Goal: Task Accomplishment & Management: Complete application form

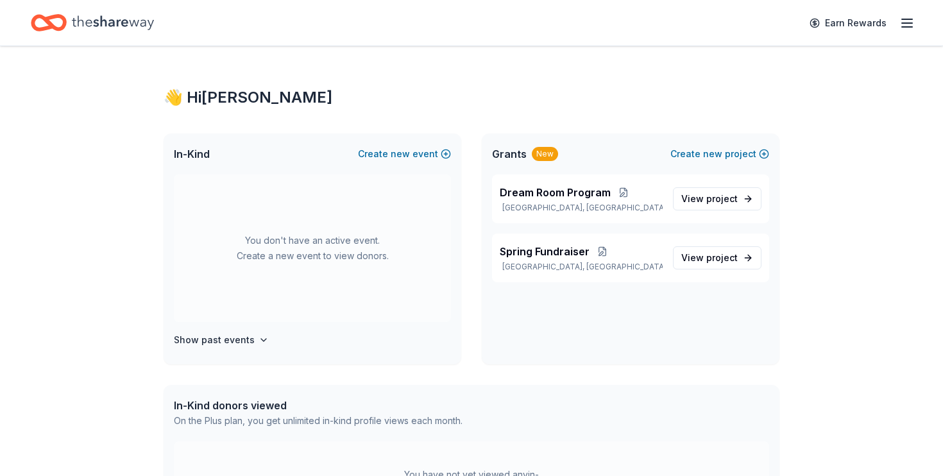
click at [902, 23] on line "button" at bounding box center [907, 23] width 10 height 0
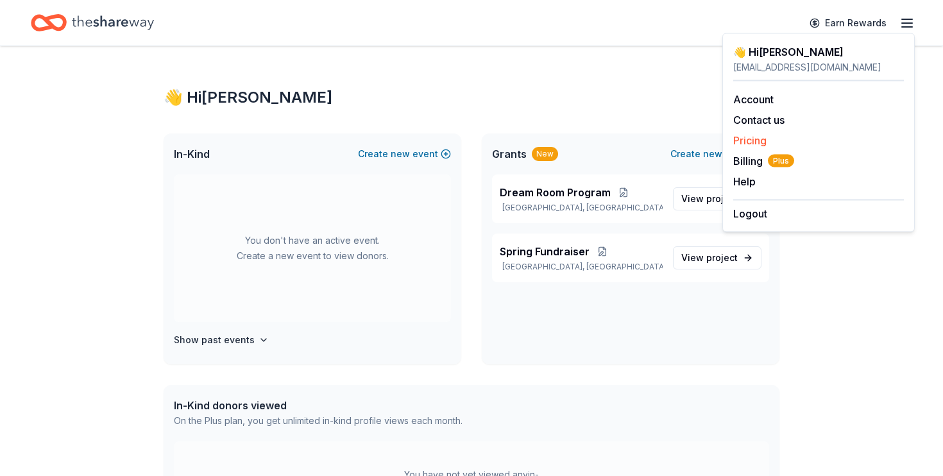
click at [745, 134] on link "Pricing" at bounding box center [749, 140] width 33 height 13
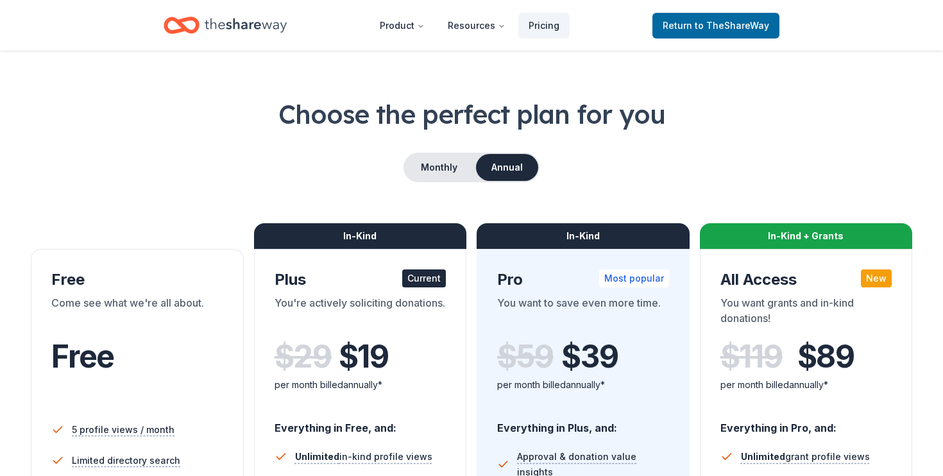
scroll to position [25, 0]
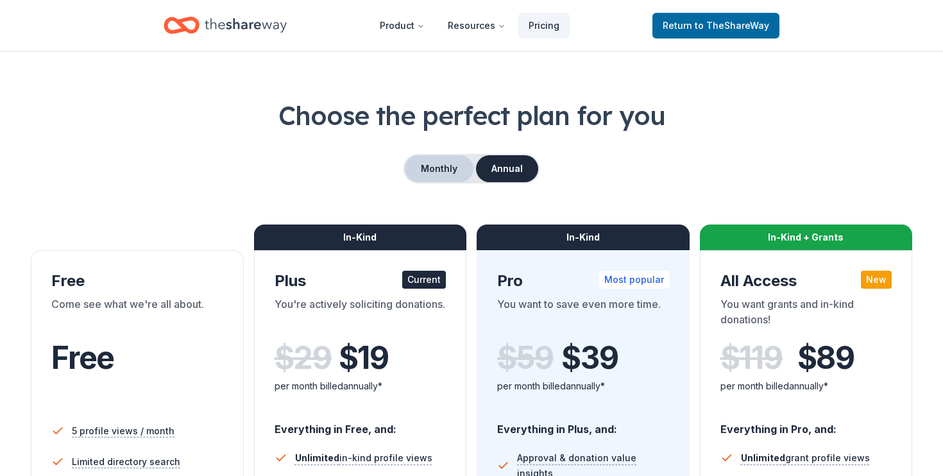
click at [433, 176] on button "Monthly" at bounding box center [439, 168] width 69 height 27
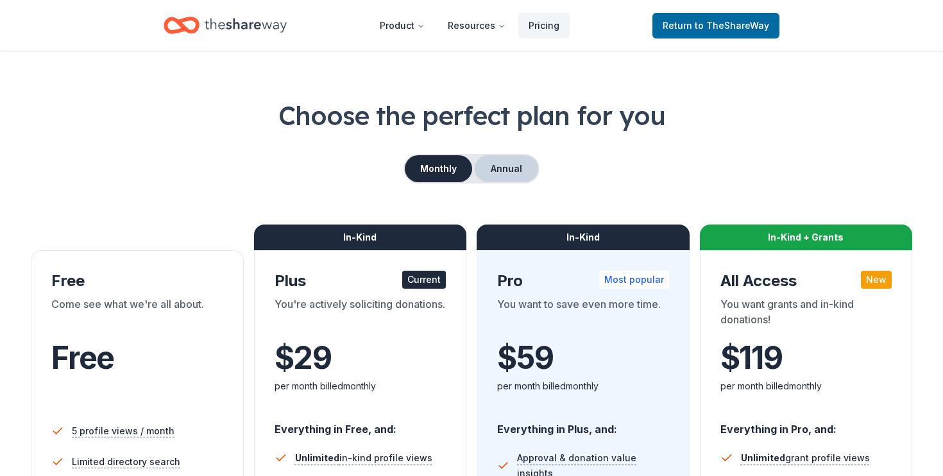
click at [493, 169] on button "Annual" at bounding box center [505, 168] width 63 height 27
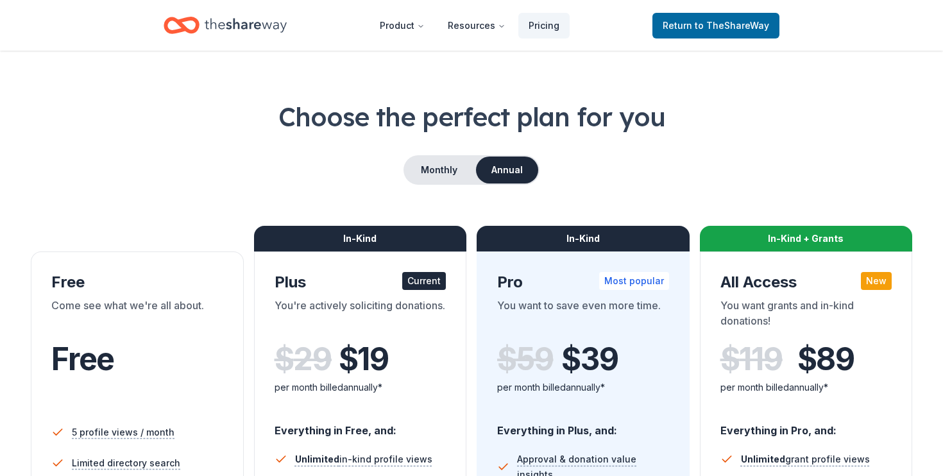
scroll to position [20, 0]
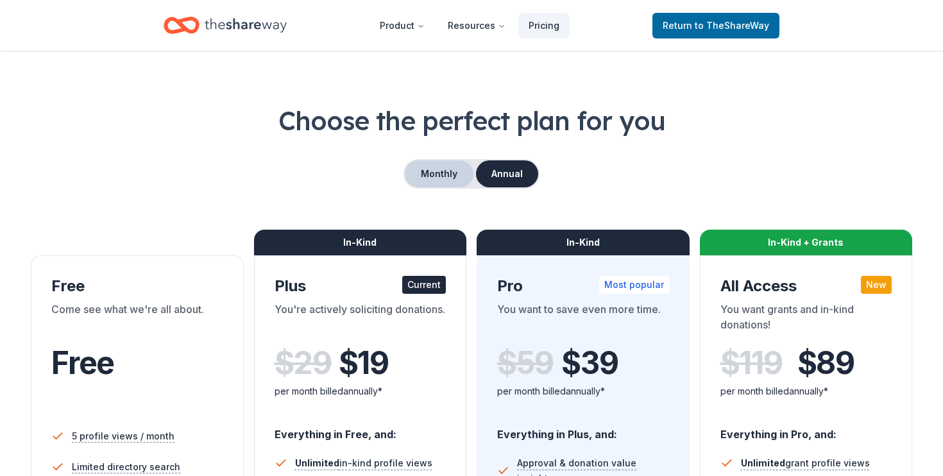
click at [454, 164] on button "Monthly" at bounding box center [439, 173] width 69 height 27
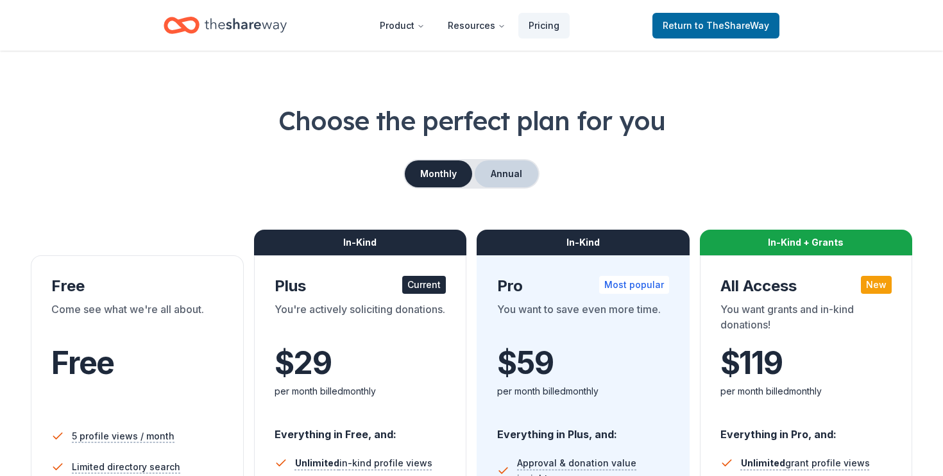
click at [506, 167] on button "Annual" at bounding box center [505, 173] width 63 height 27
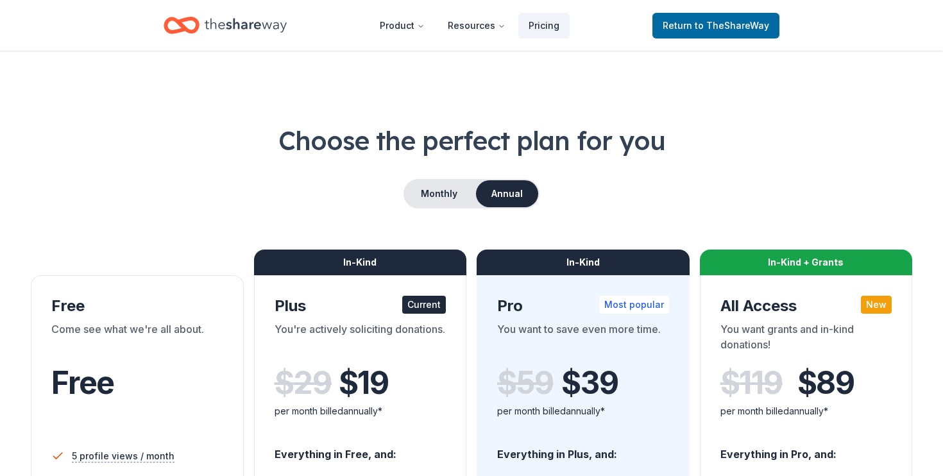
scroll to position [0, 0]
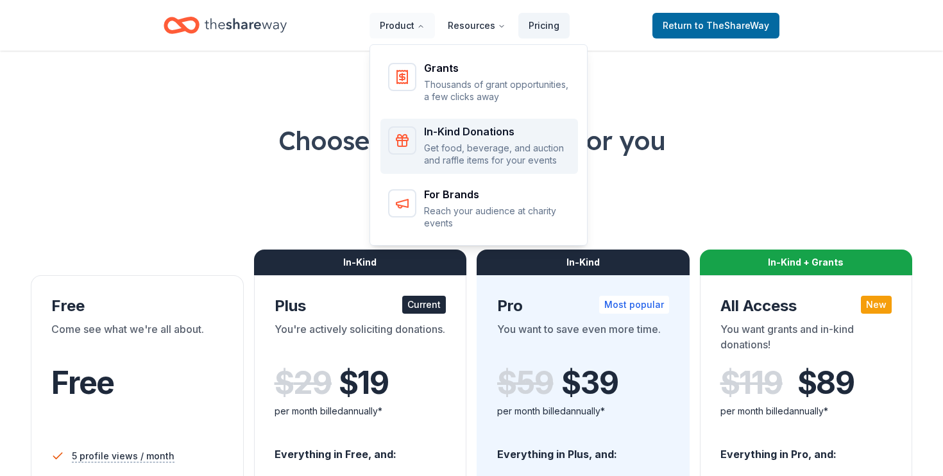
click at [407, 142] on icon "Main" at bounding box center [402, 143] width 9 height 6
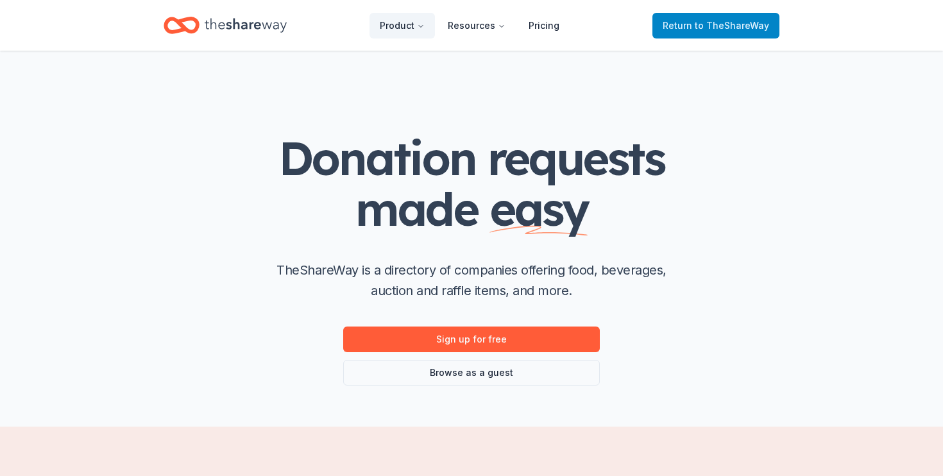
click at [731, 28] on span "to TheShareWay" at bounding box center [731, 25] width 74 height 11
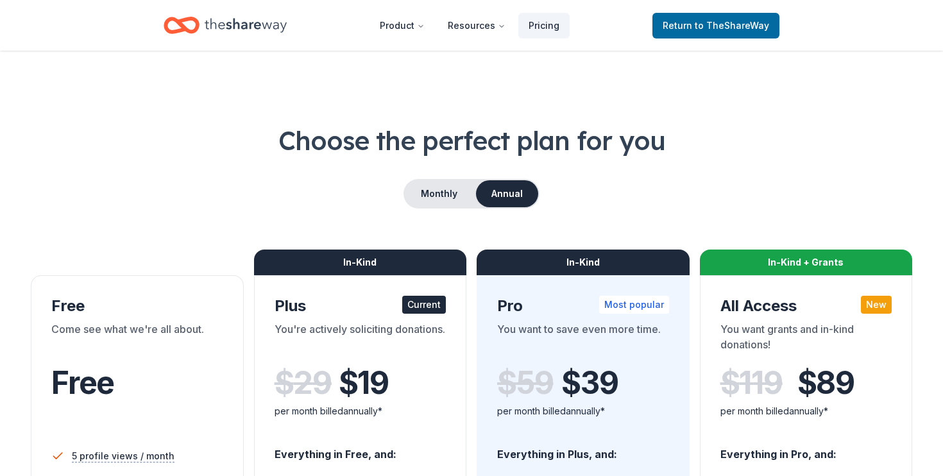
click at [195, 19] on icon "Home" at bounding box center [188, 25] width 20 height 13
click at [217, 24] on icon "Home" at bounding box center [246, 25] width 82 height 26
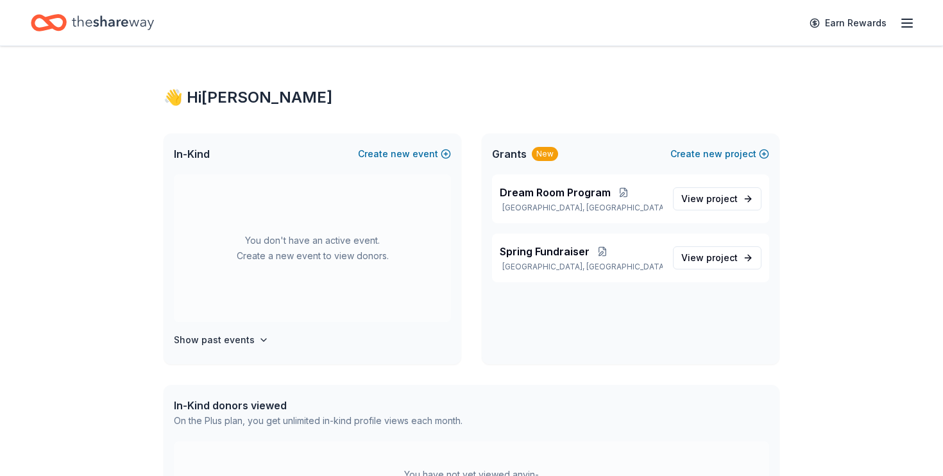
click at [910, 24] on icon "button" at bounding box center [906, 22] width 15 height 15
click at [407, 152] on span "new" at bounding box center [399, 153] width 19 height 15
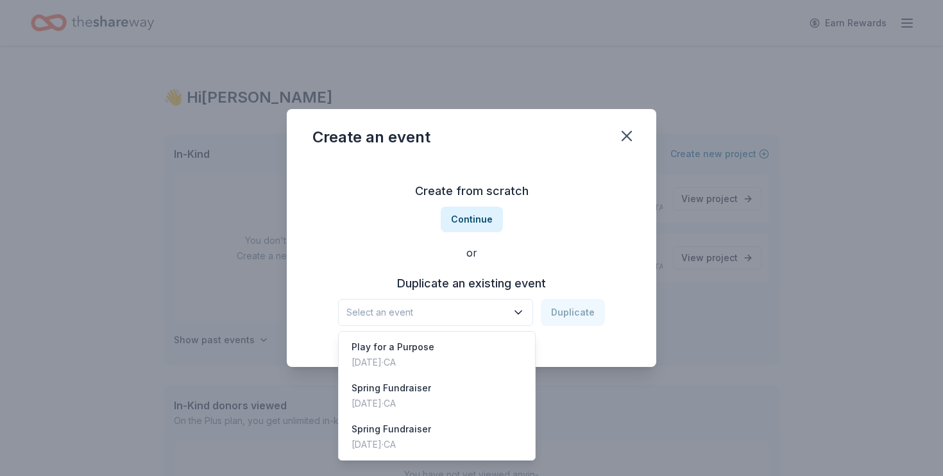
click at [522, 317] on icon "button" at bounding box center [518, 312] width 13 height 13
click at [507, 343] on div "Play for a Purpose Apr 26, 2025 · CA" at bounding box center [436, 354] width 191 height 41
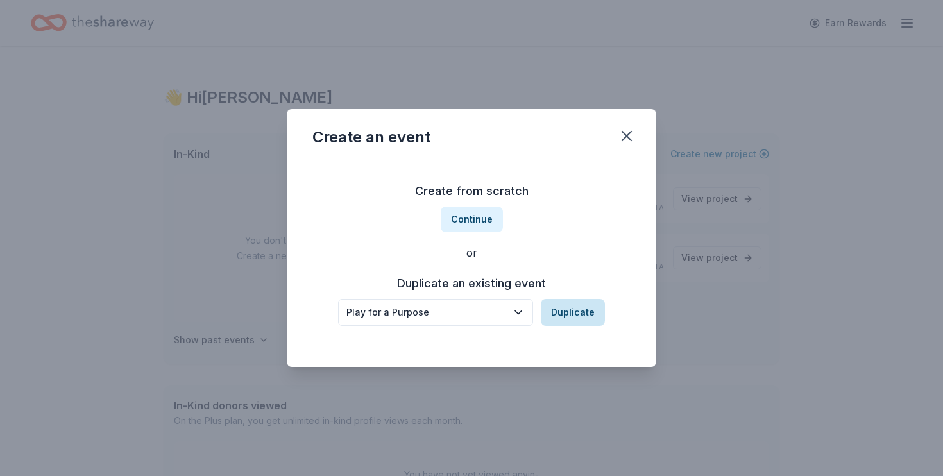
click at [560, 311] on button "Duplicate" at bounding box center [573, 312] width 64 height 27
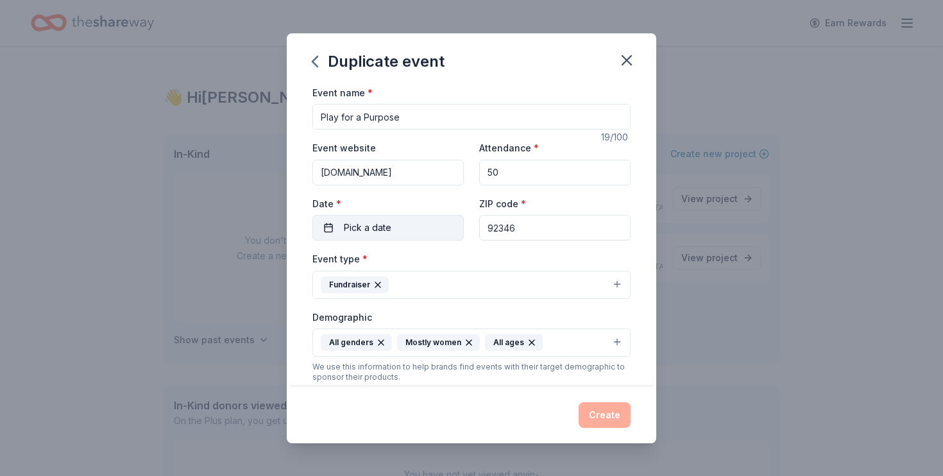
click at [434, 230] on button "Pick a date" at bounding box center [387, 228] width 151 height 26
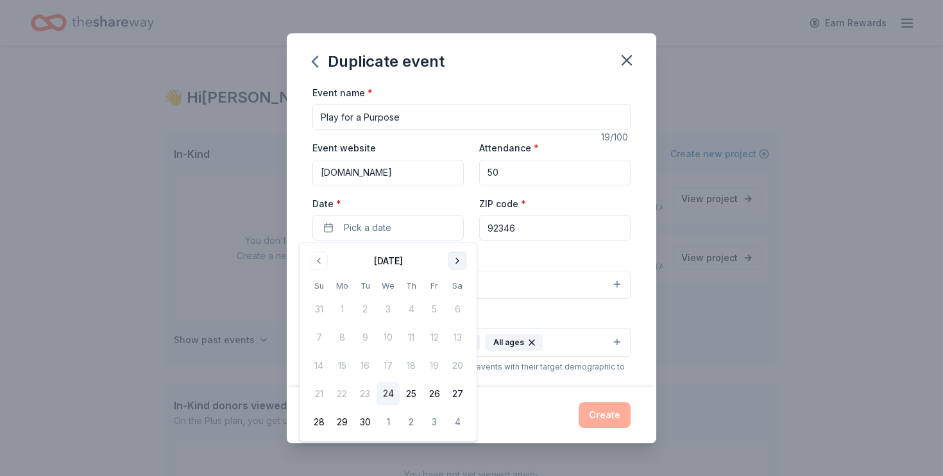
click at [453, 261] on button "Go to next month" at bounding box center [457, 261] width 18 height 18
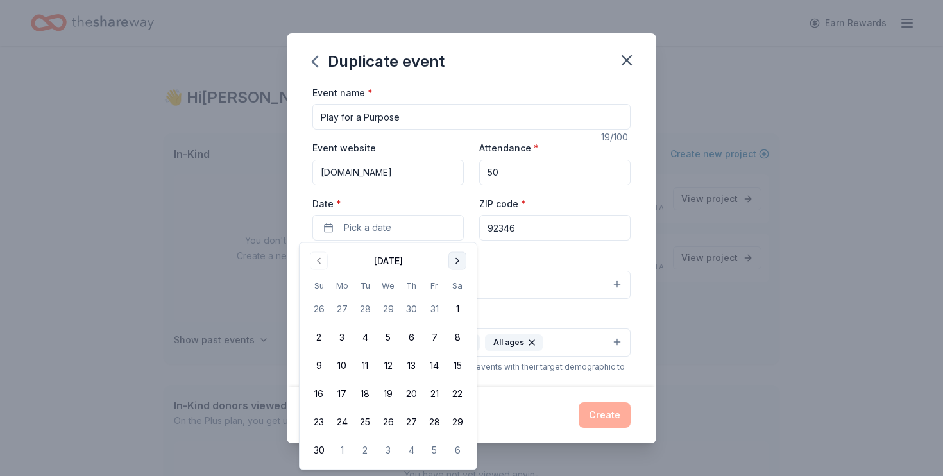
click at [453, 261] on button "Go to next month" at bounding box center [457, 261] width 18 height 18
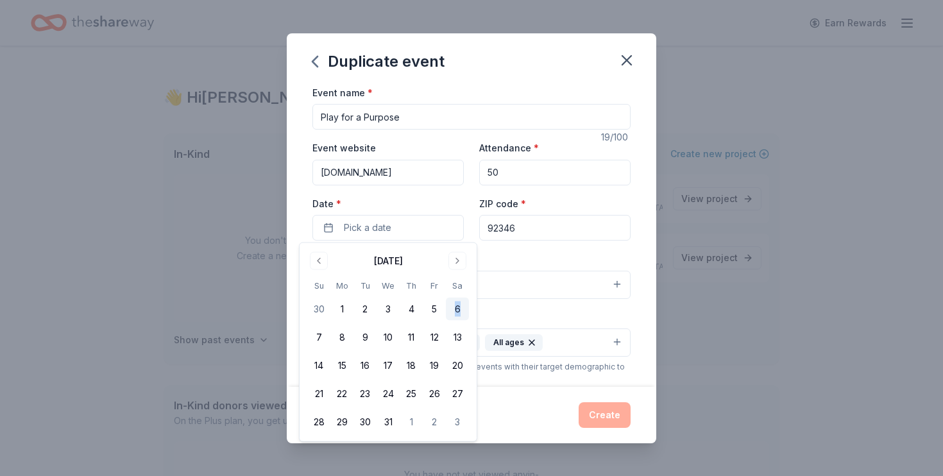
click at [454, 308] on button "6" at bounding box center [457, 309] width 23 height 23
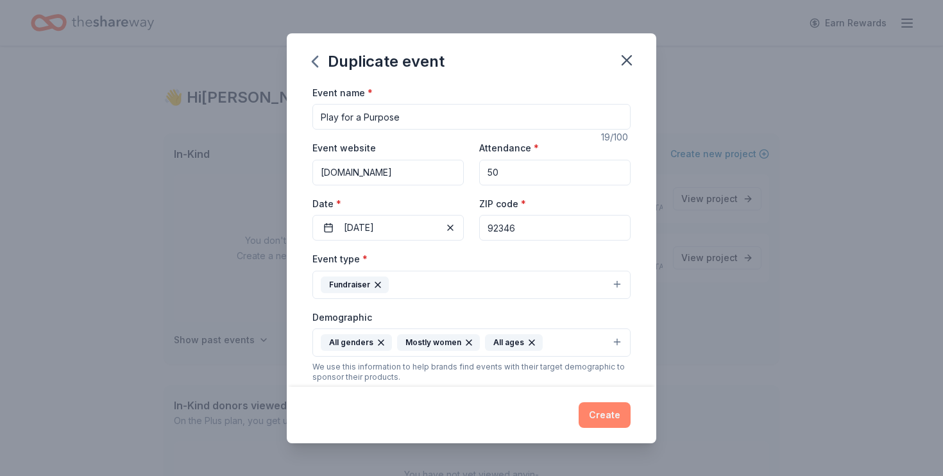
click at [601, 407] on button "Create" at bounding box center [604, 415] width 52 height 26
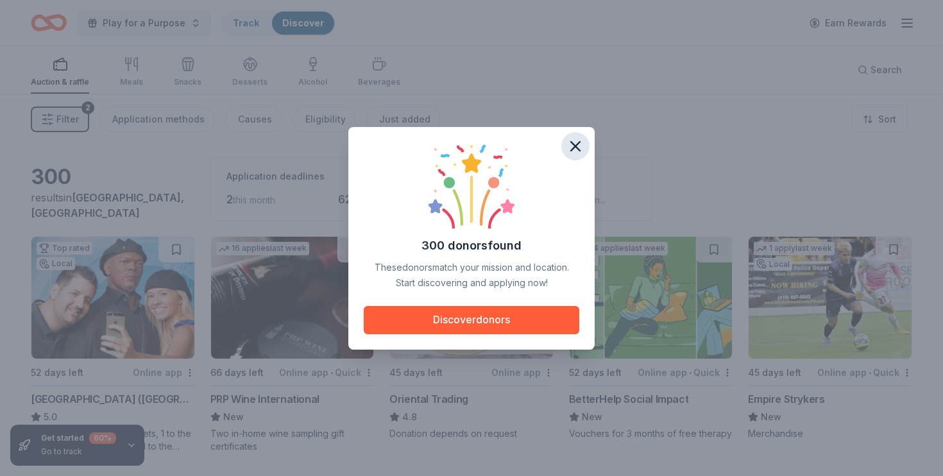
click at [571, 146] on icon "button" at bounding box center [575, 146] width 18 height 18
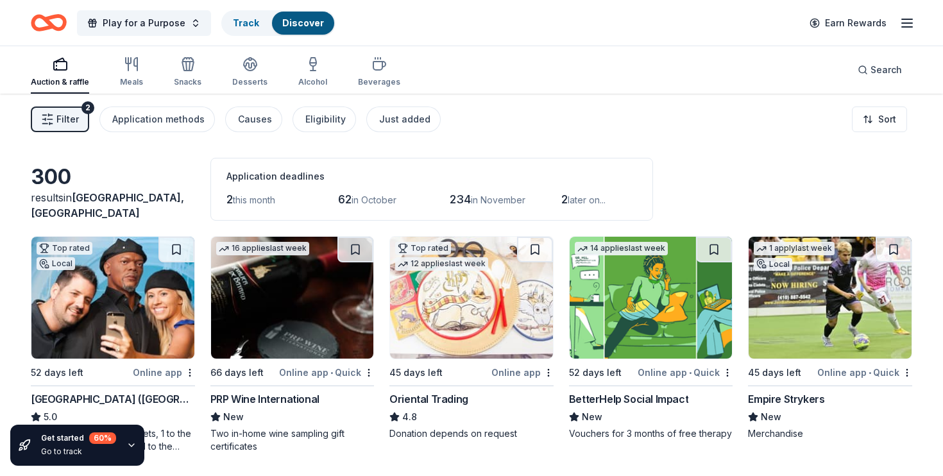
click at [187, 28] on button "Play for a Purpose" at bounding box center [144, 23] width 134 height 26
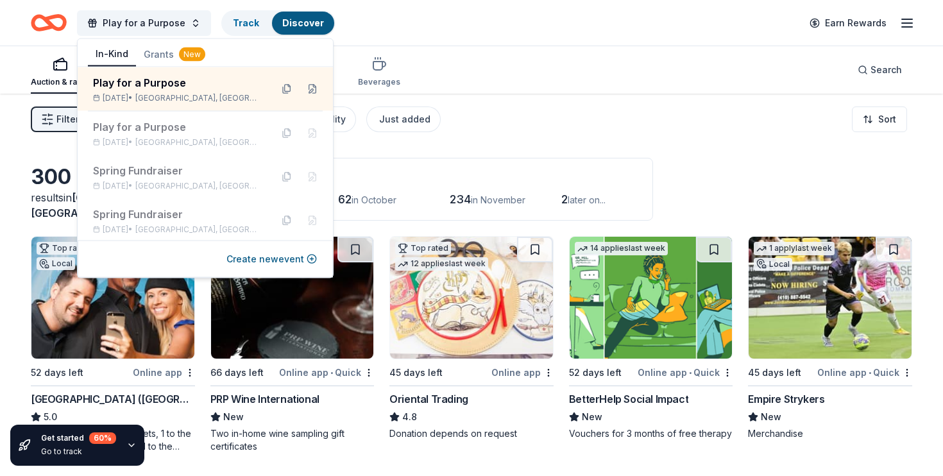
click at [490, 120] on div "Filter 2 Application methods Causes Eligibility Just added Sort" at bounding box center [471, 119] width 943 height 51
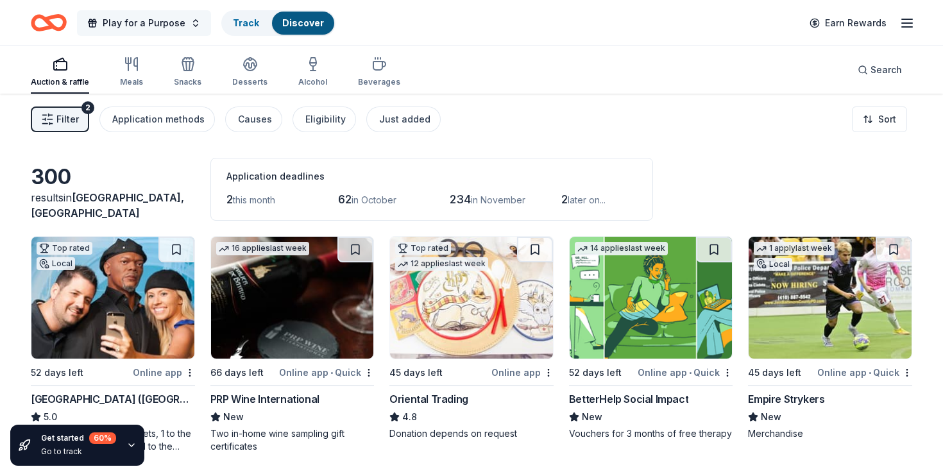
click at [160, 31] on button "Play for a Purpose" at bounding box center [144, 23] width 134 height 26
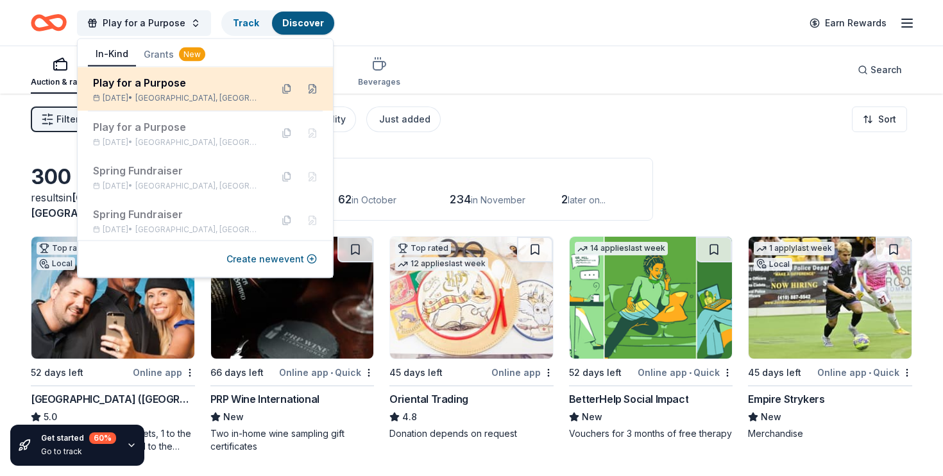
click at [176, 78] on div "Play for a Purpose" at bounding box center [177, 82] width 168 height 15
click at [312, 90] on button at bounding box center [312, 89] width 21 height 21
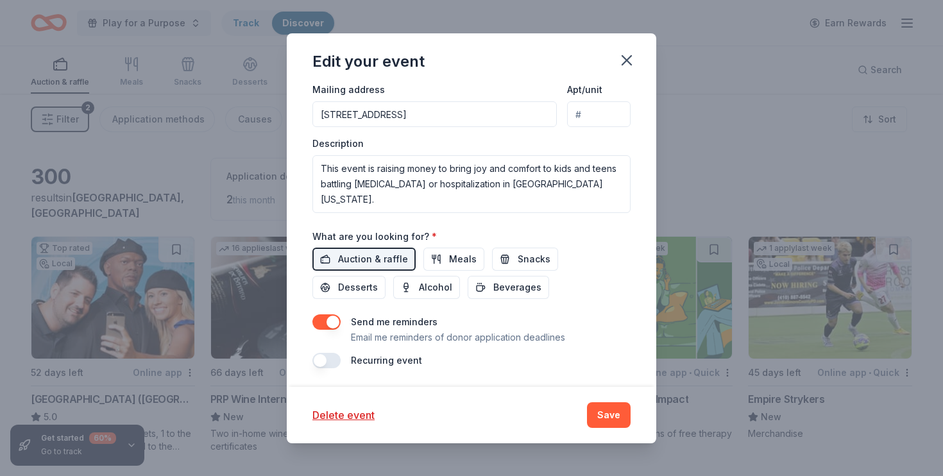
scroll to position [390, 0]
click at [623, 65] on icon "button" at bounding box center [626, 60] width 18 height 18
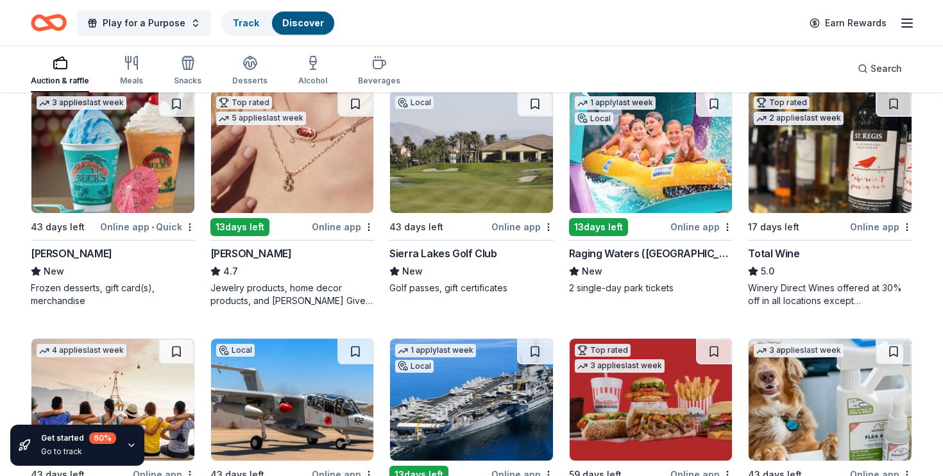
scroll to position [394, 0]
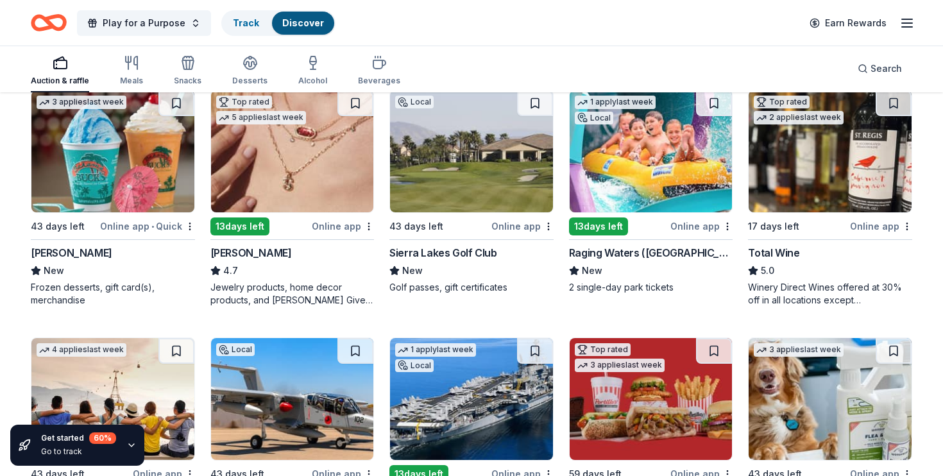
click at [314, 203] on img at bounding box center [292, 151] width 163 height 122
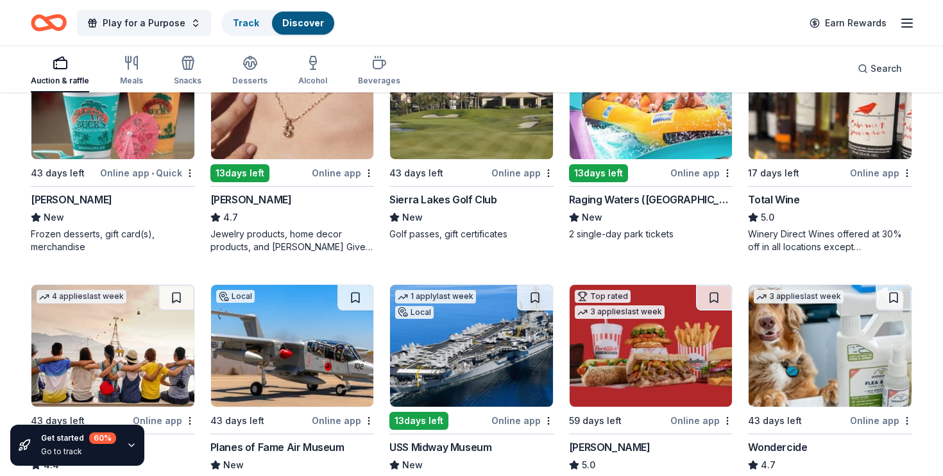
scroll to position [453, 0]
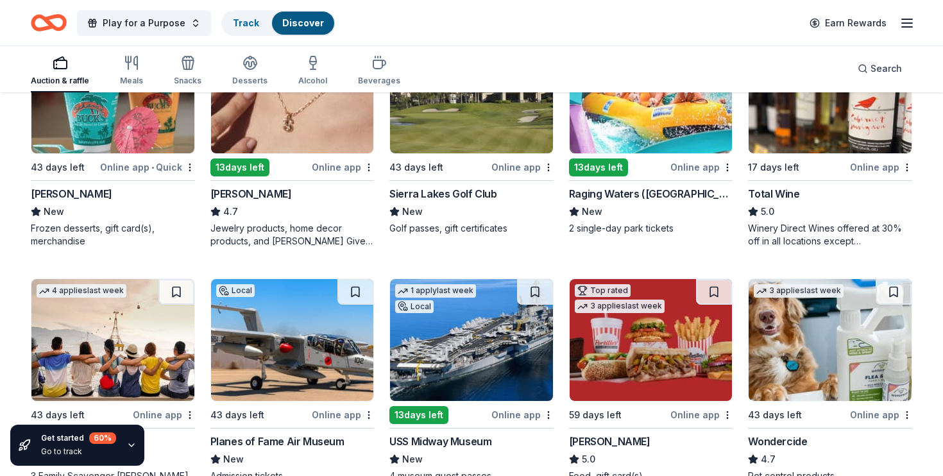
click at [665, 340] on img at bounding box center [650, 340] width 163 height 122
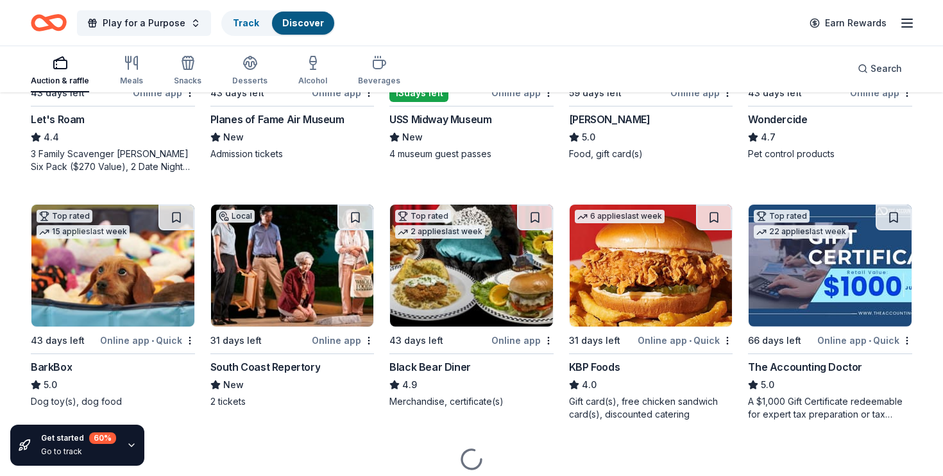
scroll to position [785, 0]
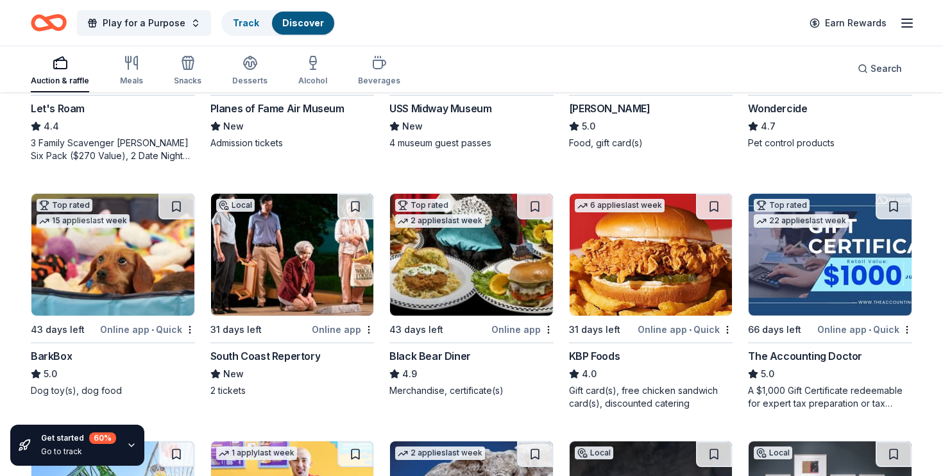
click at [99, 260] on img at bounding box center [112, 255] width 163 height 122
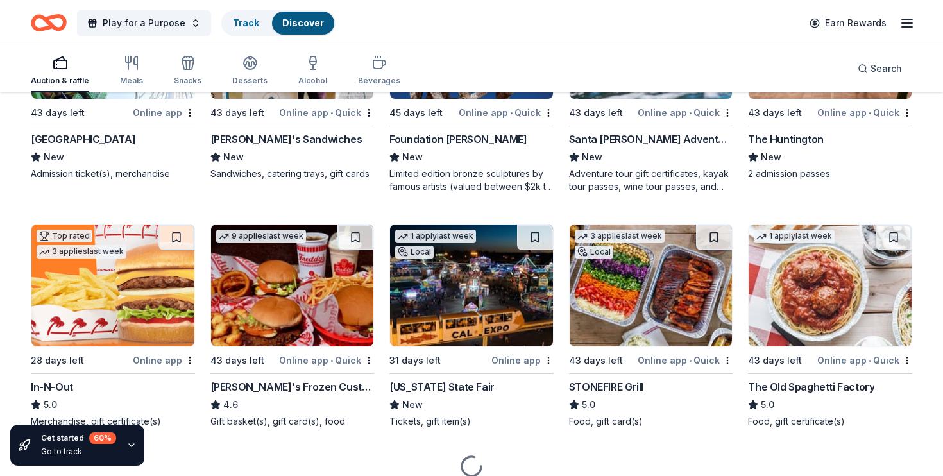
scroll to position [1252, 0]
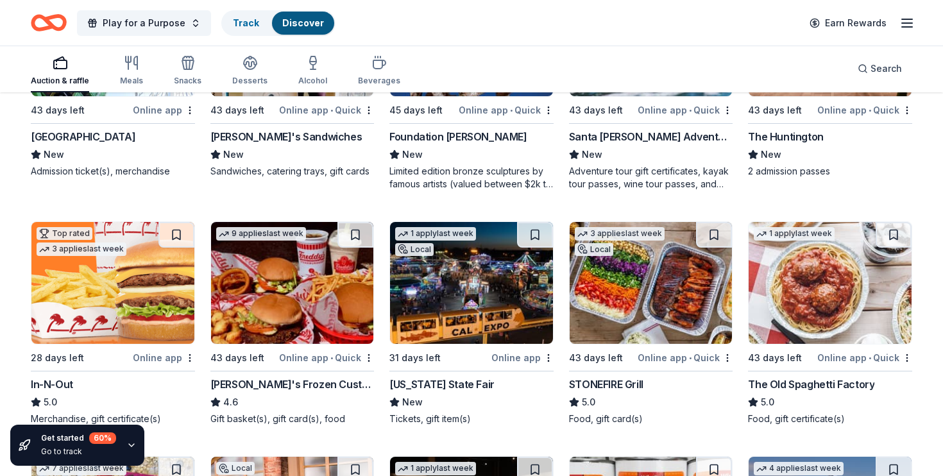
click at [105, 276] on img at bounding box center [112, 283] width 163 height 122
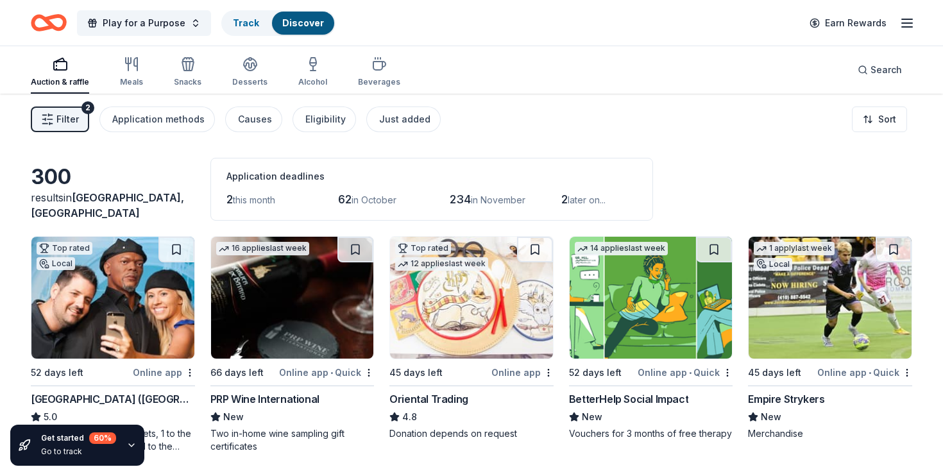
scroll to position [0, 0]
click at [313, 114] on div "Eligibility" at bounding box center [325, 119] width 40 height 15
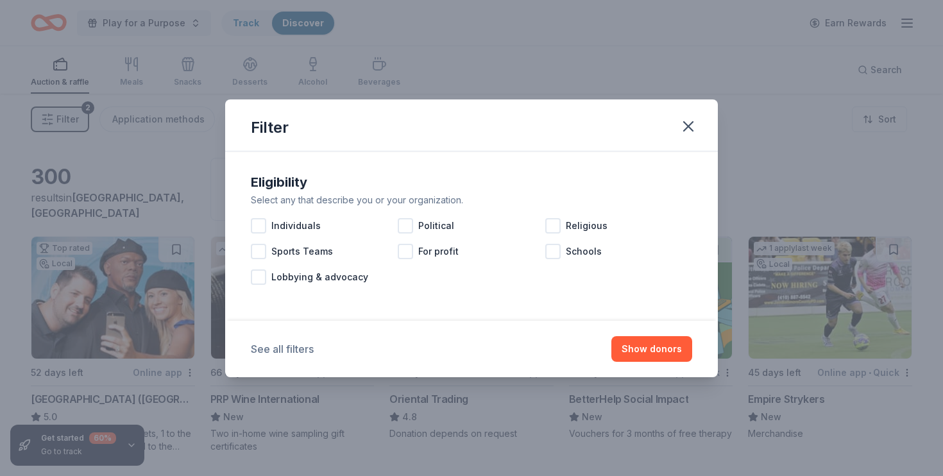
click at [298, 353] on button "See all filters" at bounding box center [282, 348] width 63 height 15
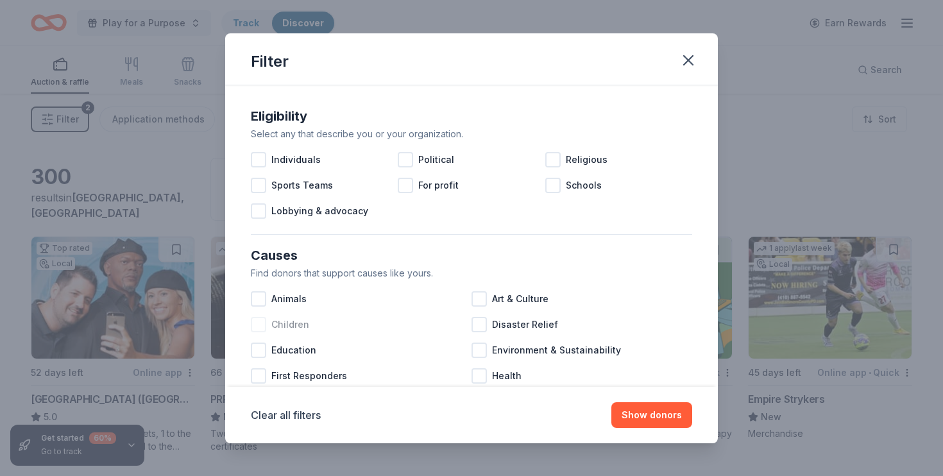
click at [258, 329] on div at bounding box center [258, 324] width 15 height 15
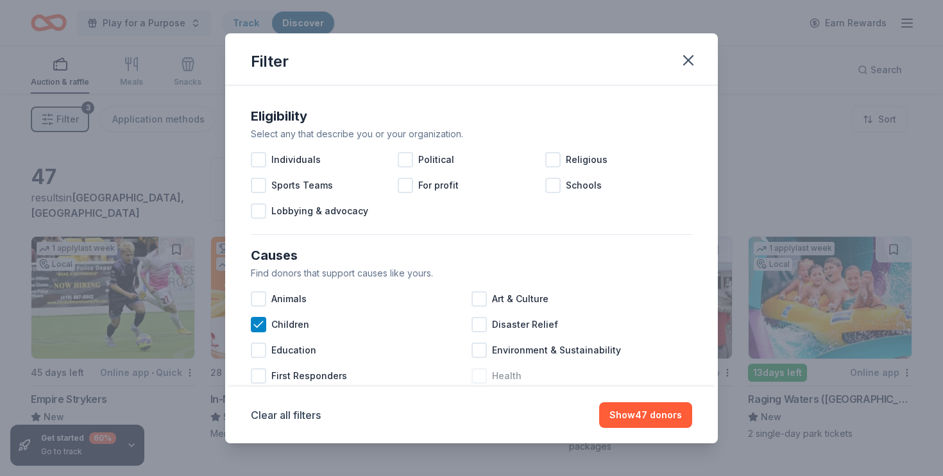
click at [480, 373] on div at bounding box center [478, 375] width 15 height 15
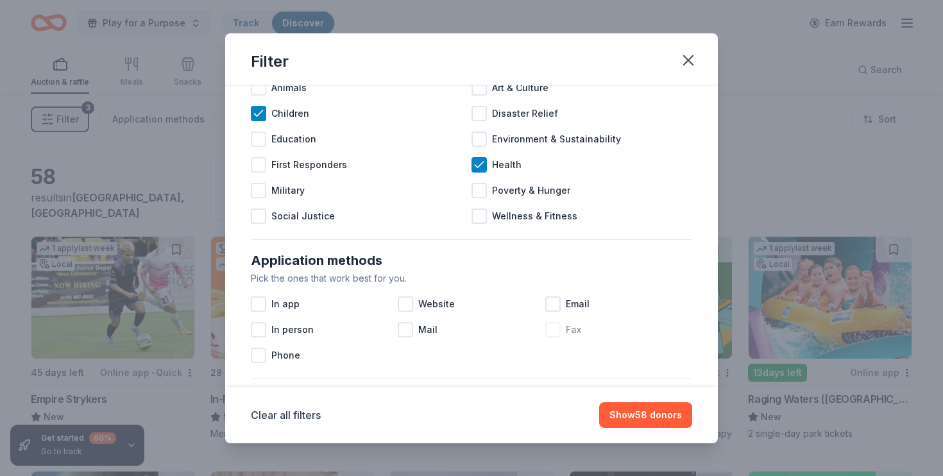
scroll to position [212, 0]
click at [627, 421] on button "Show 58 donors" at bounding box center [645, 415] width 93 height 26
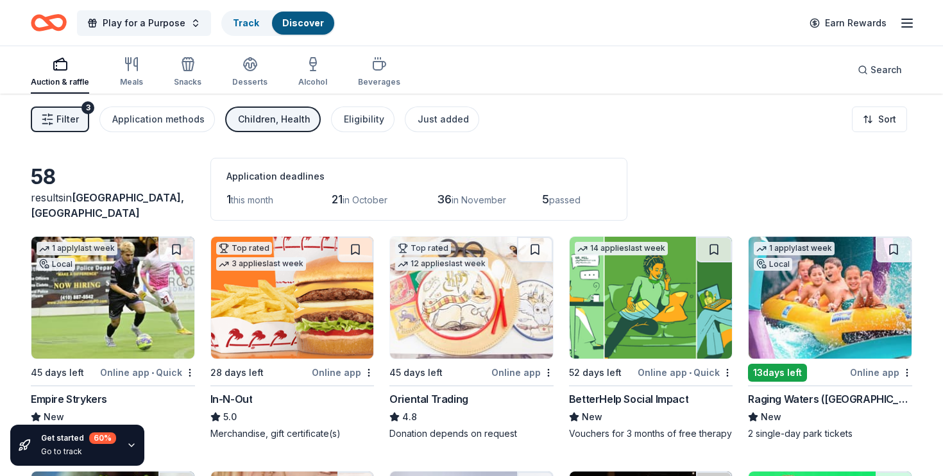
click at [830, 345] on img at bounding box center [829, 298] width 163 height 122
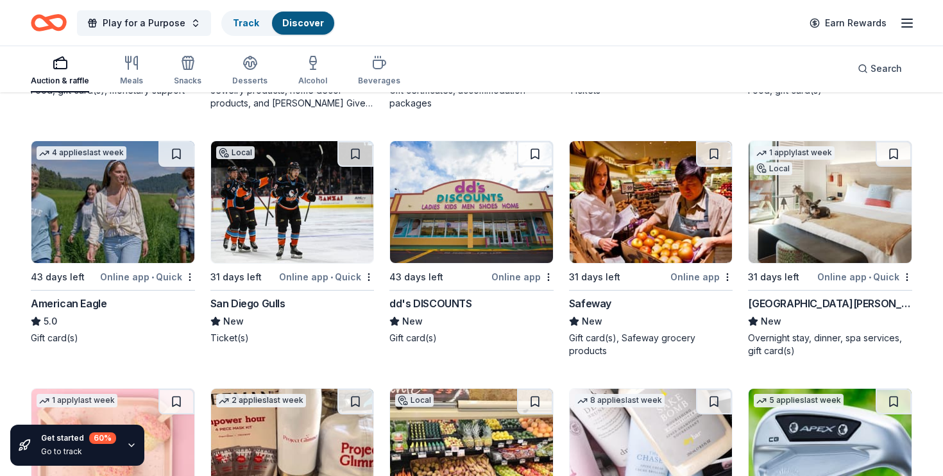
scroll to position [578, 0]
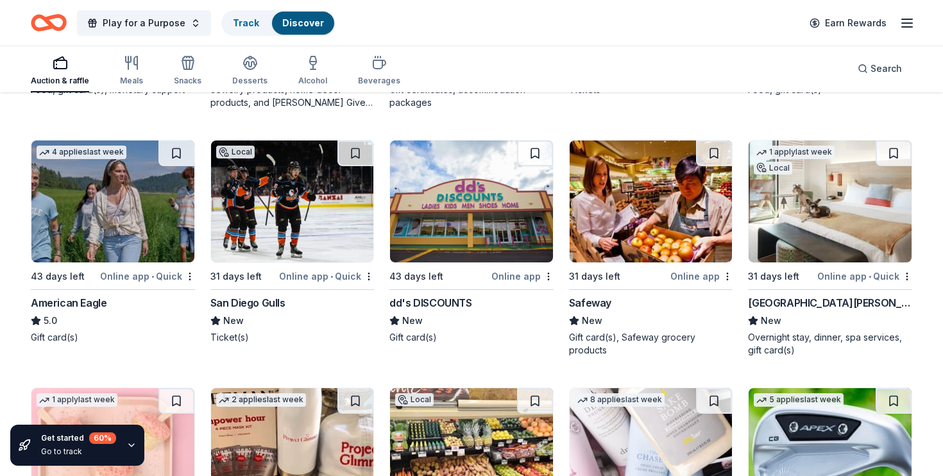
click at [323, 219] on img at bounding box center [292, 201] width 163 height 122
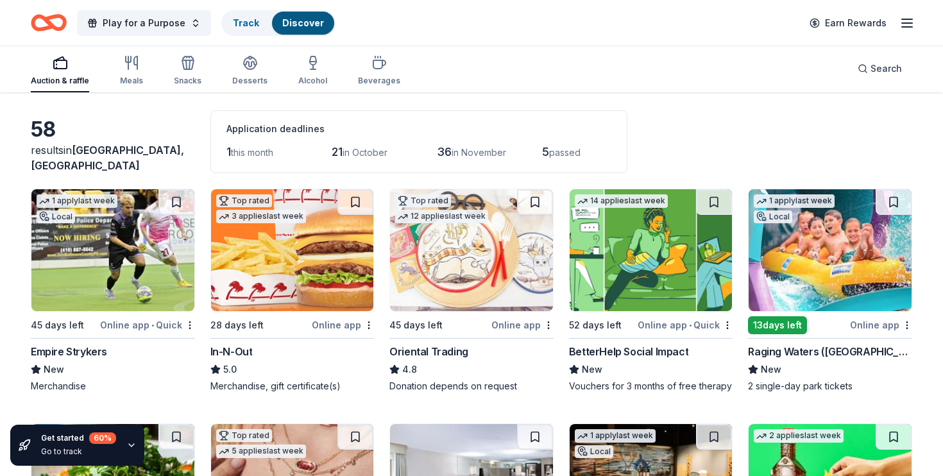
scroll to position [58, 0]
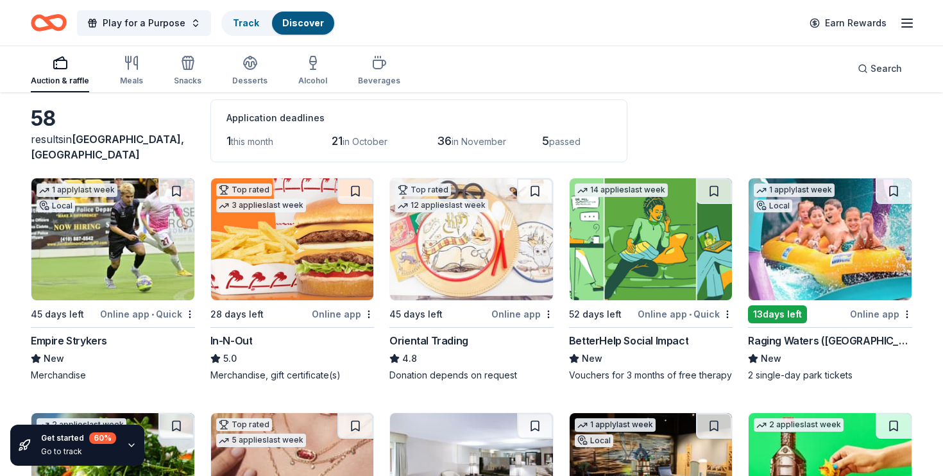
click at [796, 262] on img at bounding box center [829, 239] width 163 height 122
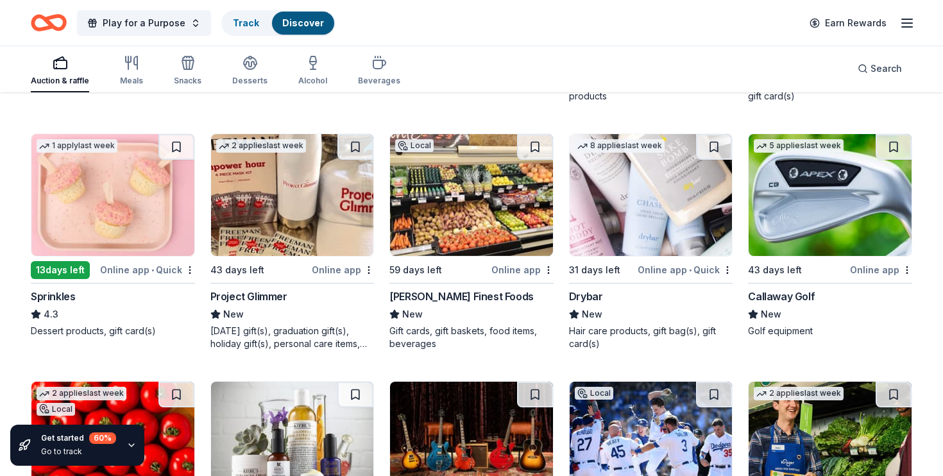
scroll to position [834, 0]
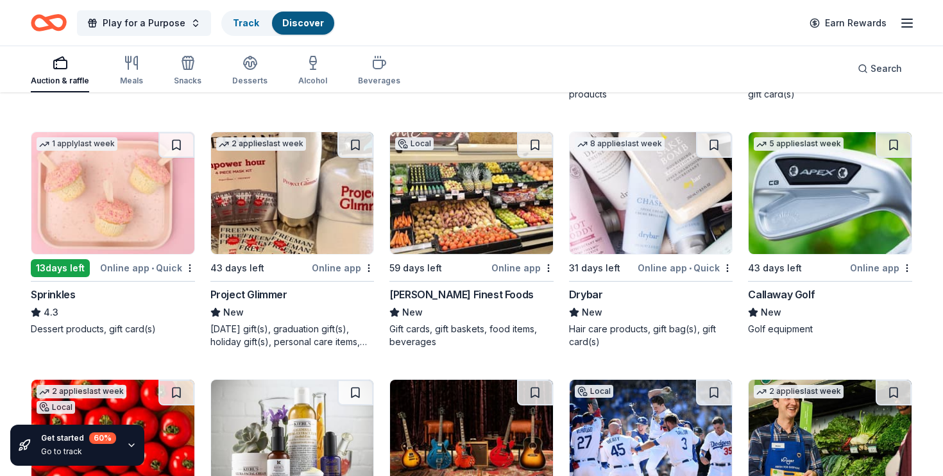
click at [803, 214] on img at bounding box center [829, 193] width 163 height 122
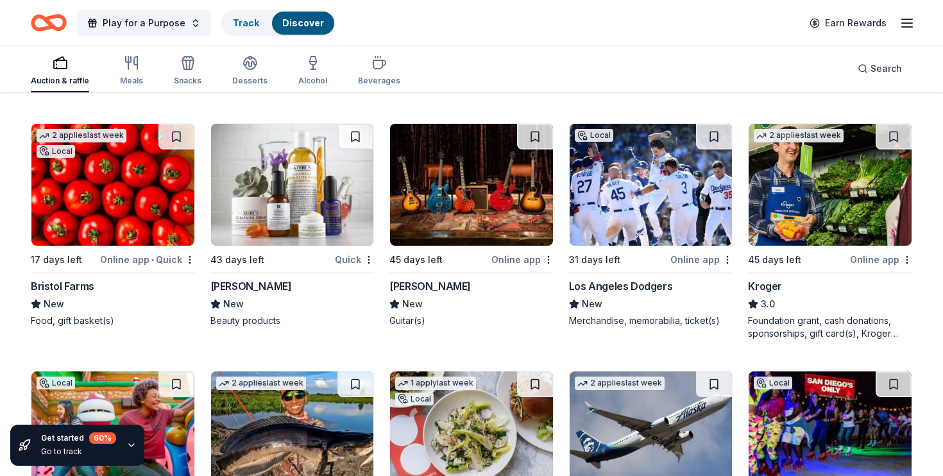
scroll to position [1091, 0]
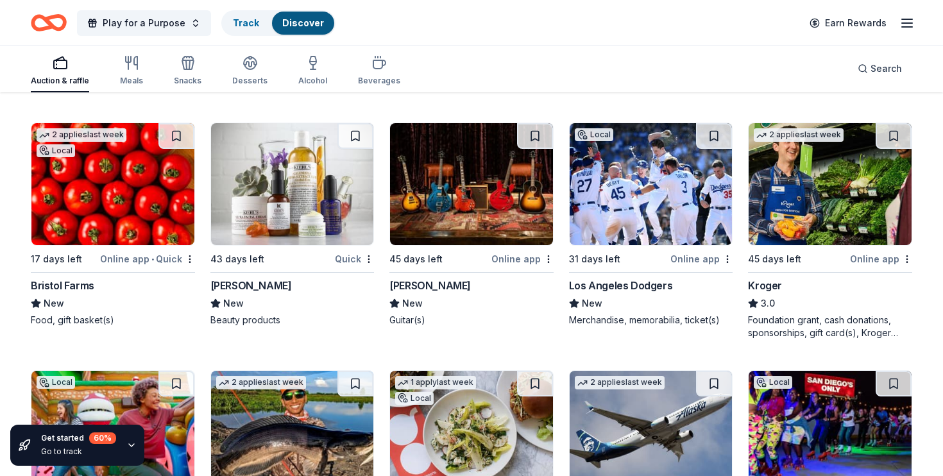
click at [660, 199] on img at bounding box center [650, 184] width 163 height 122
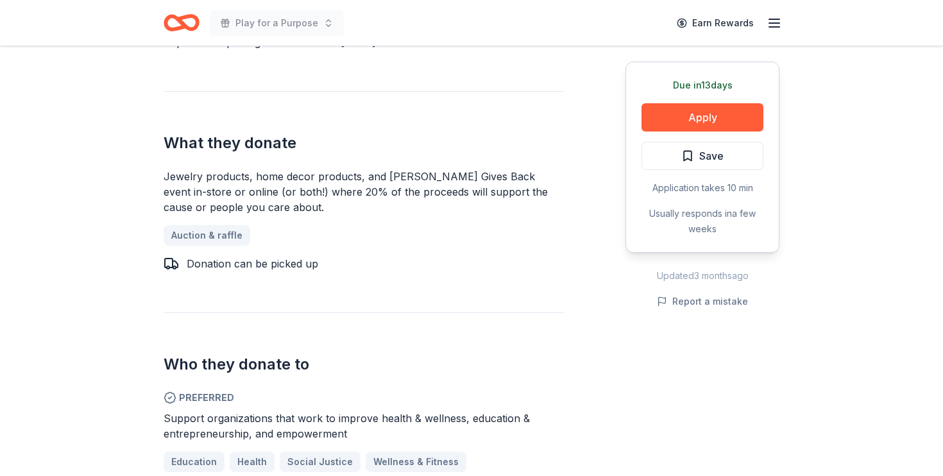
scroll to position [537, 0]
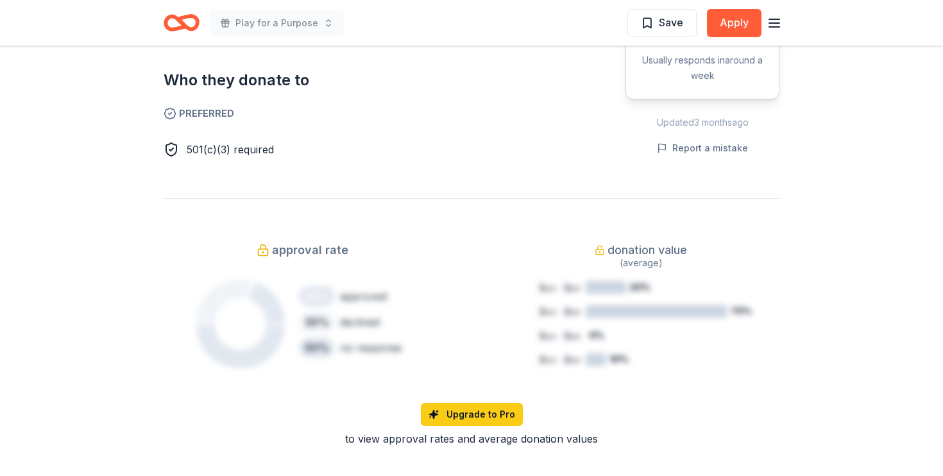
scroll to position [741, 0]
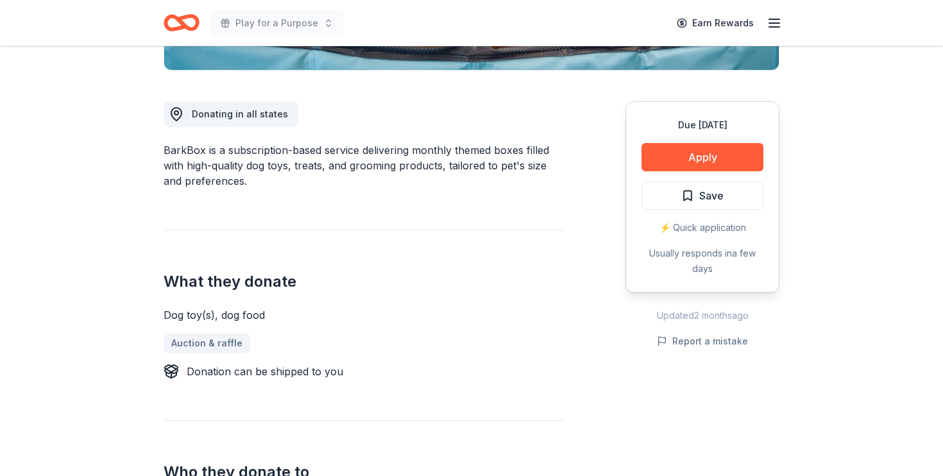
scroll to position [316, 0]
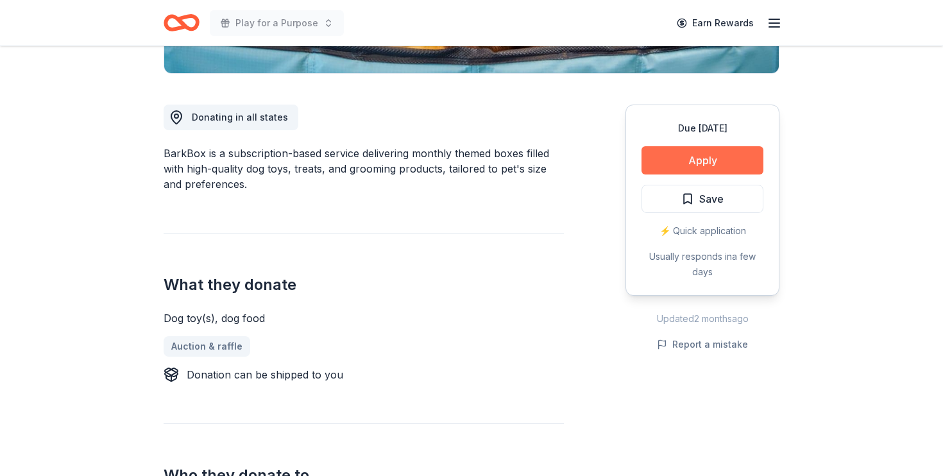
click at [719, 171] on button "Apply" at bounding box center [702, 160] width 122 height 28
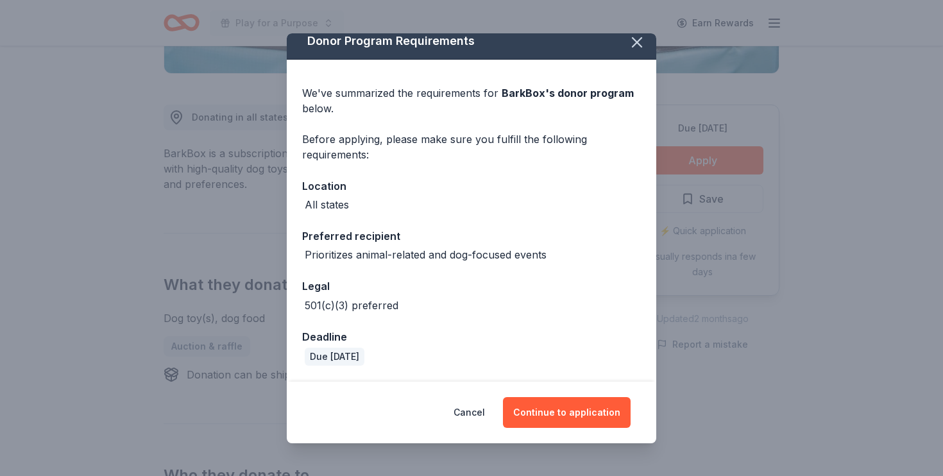
scroll to position [9, 0]
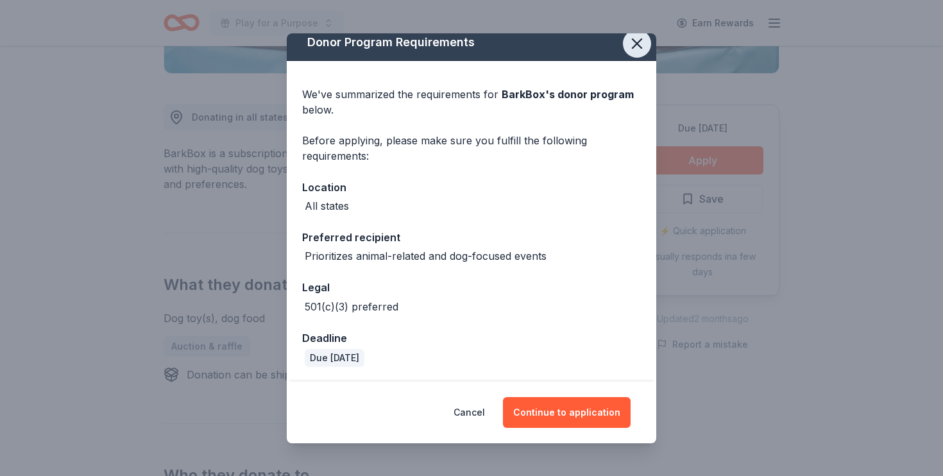
click at [633, 47] on icon "button" at bounding box center [636, 43] width 9 height 9
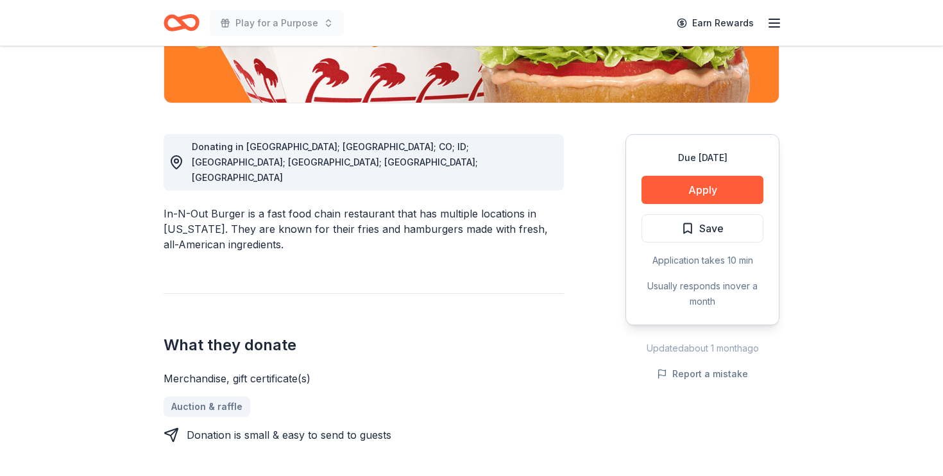
scroll to position [292, 0]
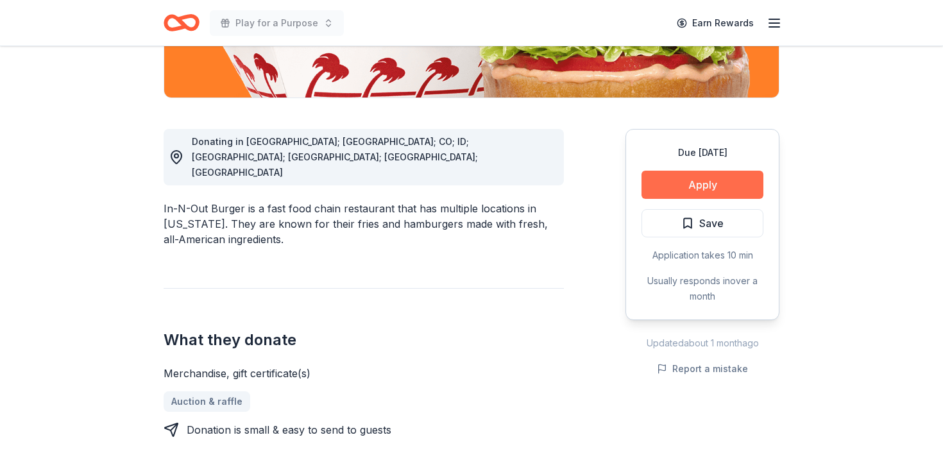
click at [690, 183] on button "Apply" at bounding box center [702, 185] width 122 height 28
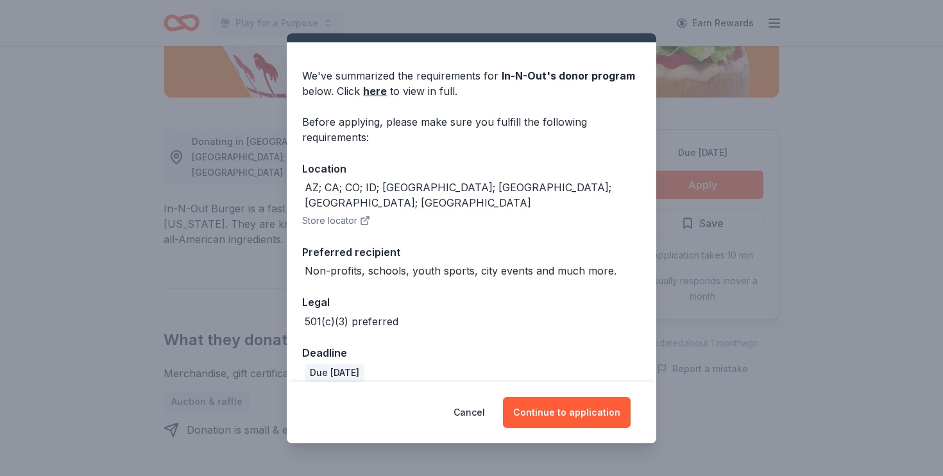
scroll to position [27, 0]
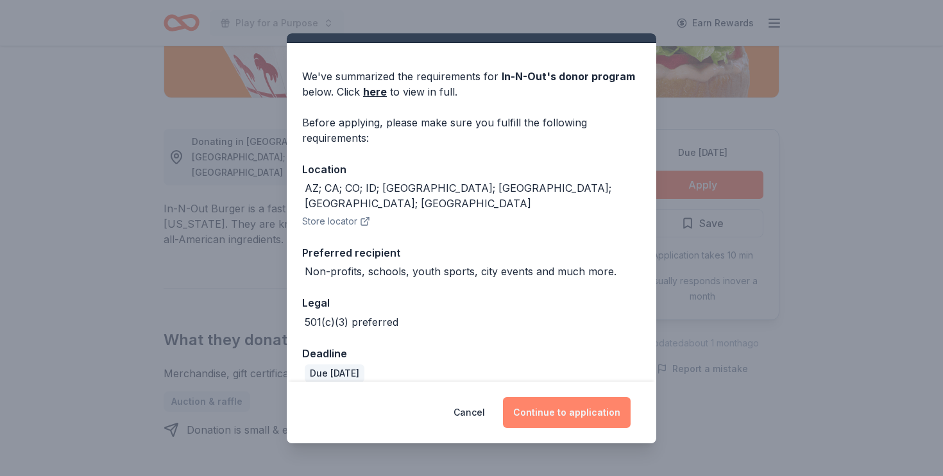
click at [541, 412] on button "Continue to application" at bounding box center [567, 412] width 128 height 31
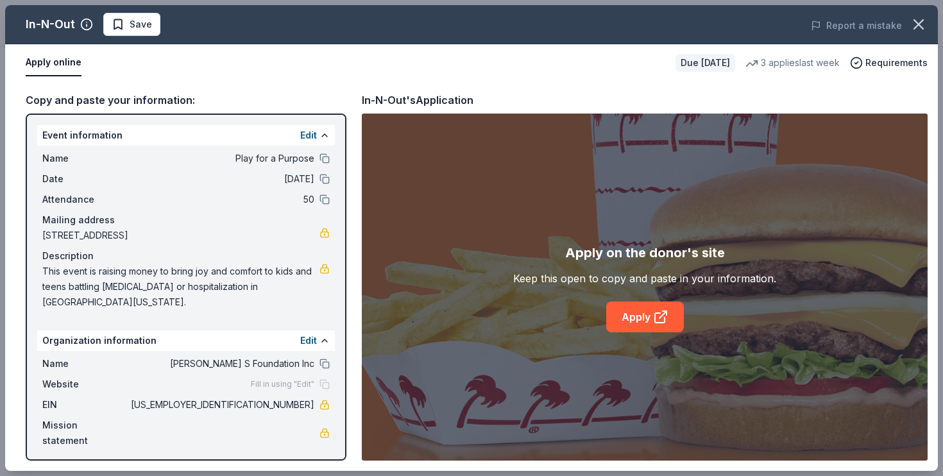
click at [276, 356] on span "[PERSON_NAME] S Foundation Inc" at bounding box center [221, 363] width 186 height 15
click at [306, 333] on button "Edit" at bounding box center [308, 340] width 17 height 15
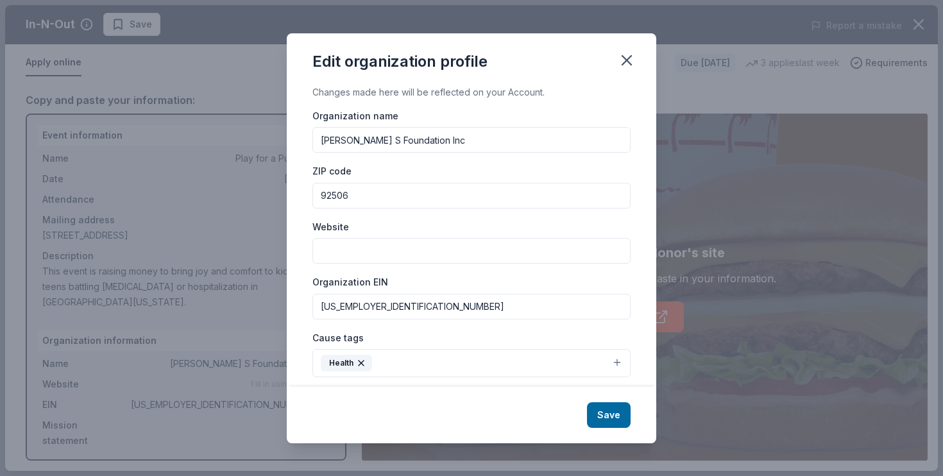
click at [351, 135] on input "[PERSON_NAME] S Foundation Inc" at bounding box center [471, 140] width 318 height 26
type input "[PERSON_NAME] Foundation Inc"
click at [349, 262] on input "Website" at bounding box center [471, 251] width 318 height 26
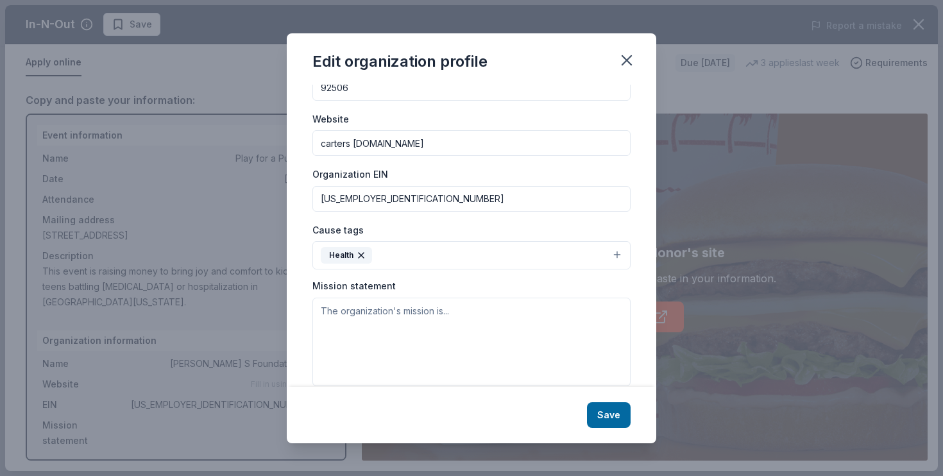
scroll to position [116, 0]
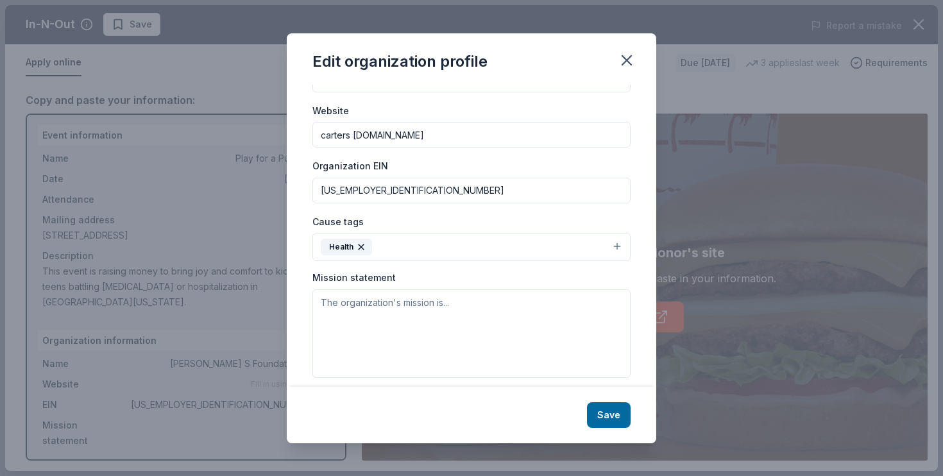
type input "carters [DOMAIN_NAME]"
click at [421, 246] on button "Health" at bounding box center [471, 247] width 318 height 28
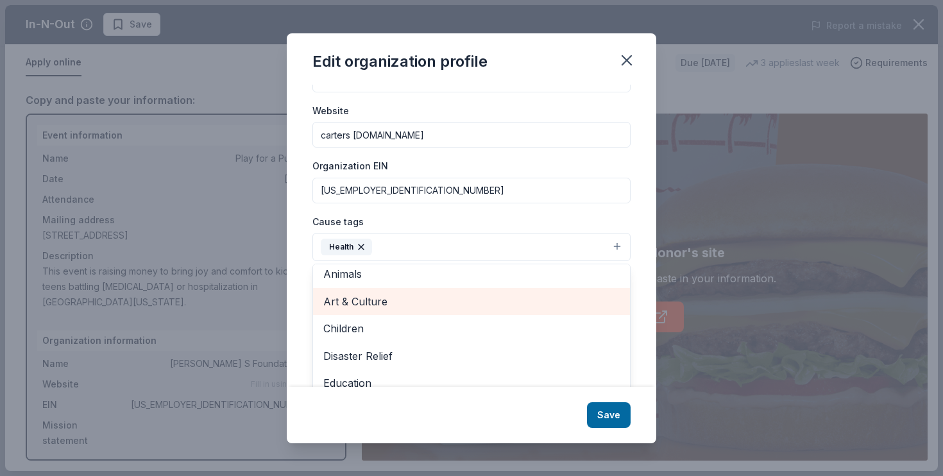
scroll to position [10, 0]
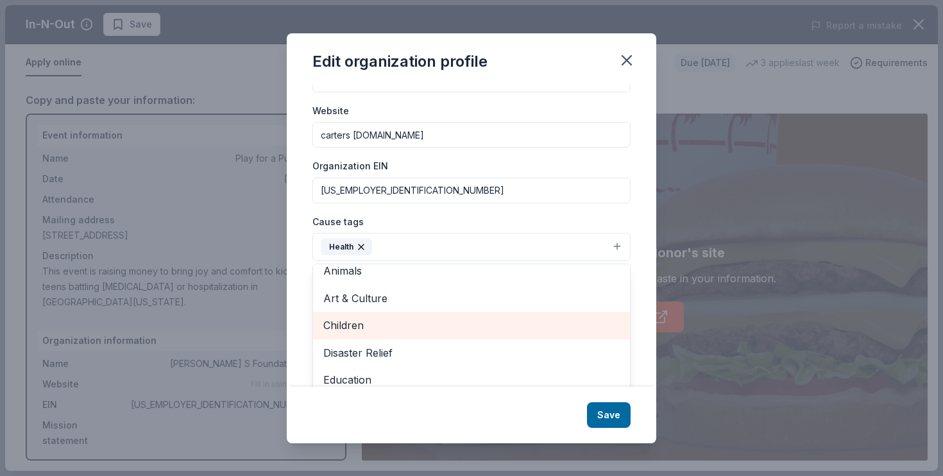
click at [408, 317] on span "Children" at bounding box center [471, 325] width 296 height 17
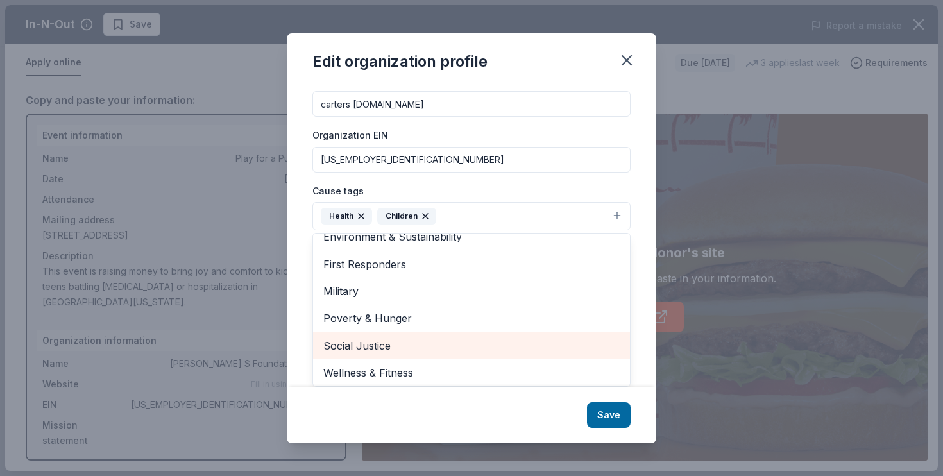
scroll to position [146, 0]
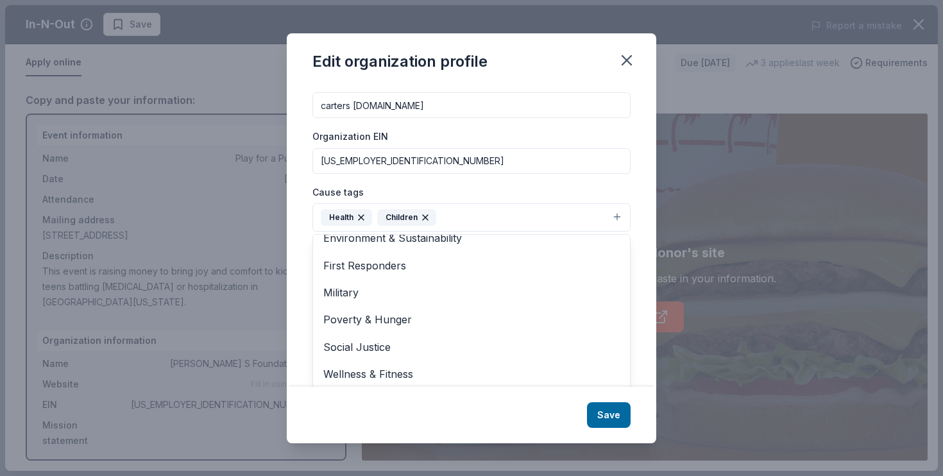
click at [526, 185] on div "Cause tags Health Children Animals Art & Culture Disaster Relief Education Envi…" at bounding box center [471, 208] width 318 height 48
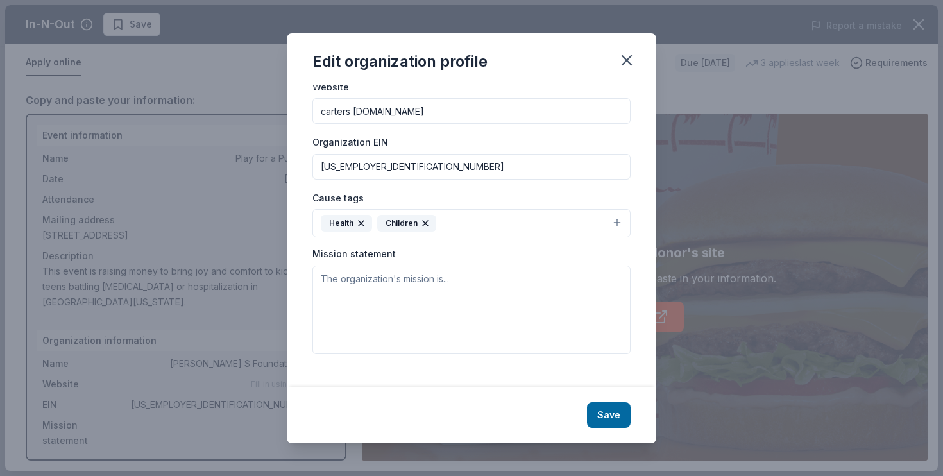
scroll to position [126, 0]
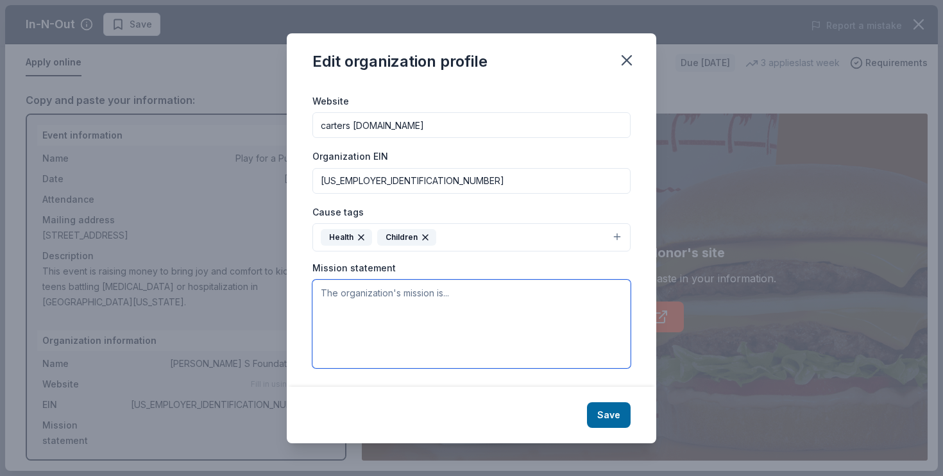
click at [473, 291] on textarea at bounding box center [471, 324] width 318 height 88
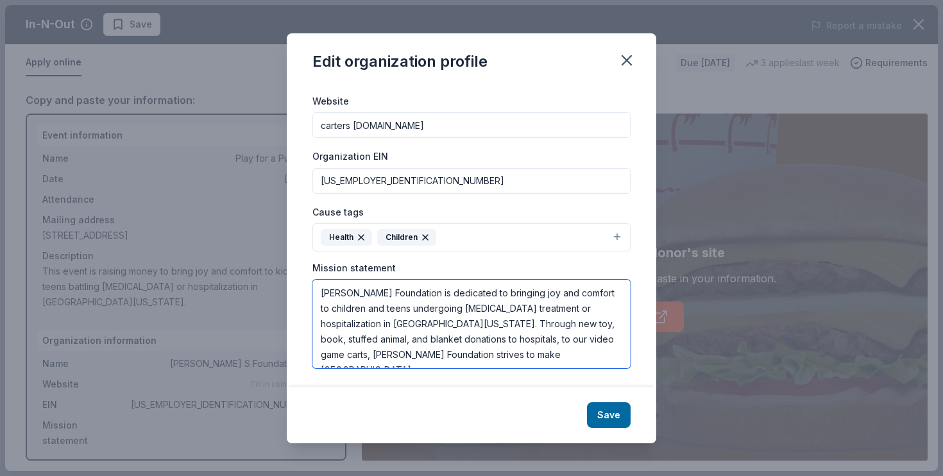
drag, startPoint x: 473, startPoint y: 291, endPoint x: 551, endPoint y: 337, distance: 90.8
click at [551, 337] on textarea "[PERSON_NAME] Foundation is dedicated to bringing joy and comfort to children a…" at bounding box center [471, 324] width 318 height 88
click at [583, 350] on textarea "[PERSON_NAME] Foundation is dedicated to bringing joy and comfort to children a…" at bounding box center [471, 324] width 318 height 88
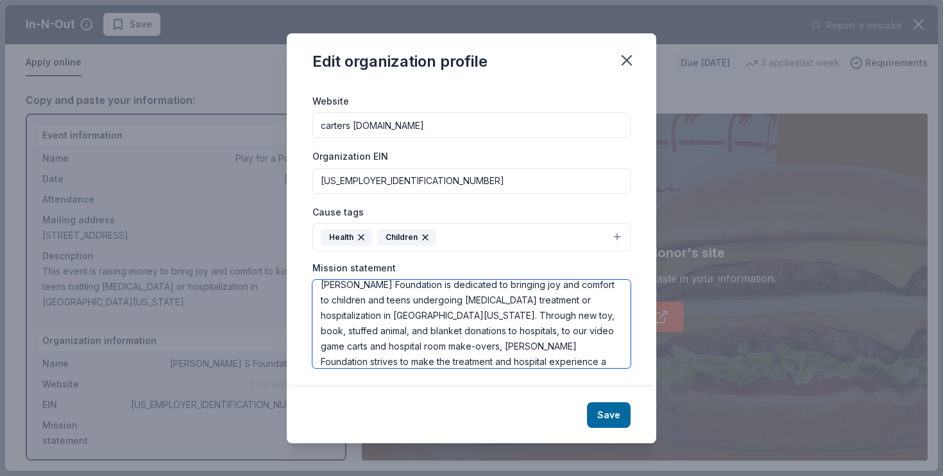
drag, startPoint x: 583, startPoint y: 349, endPoint x: 579, endPoint y: 331, distance: 19.1
click at [579, 331] on textarea "[PERSON_NAME] Foundation is dedicated to bringing joy and comfort to children a…" at bounding box center [471, 324] width 318 height 88
type textarea "[PERSON_NAME] Foundation is dedicated to bringing joy and comfort to children a…"
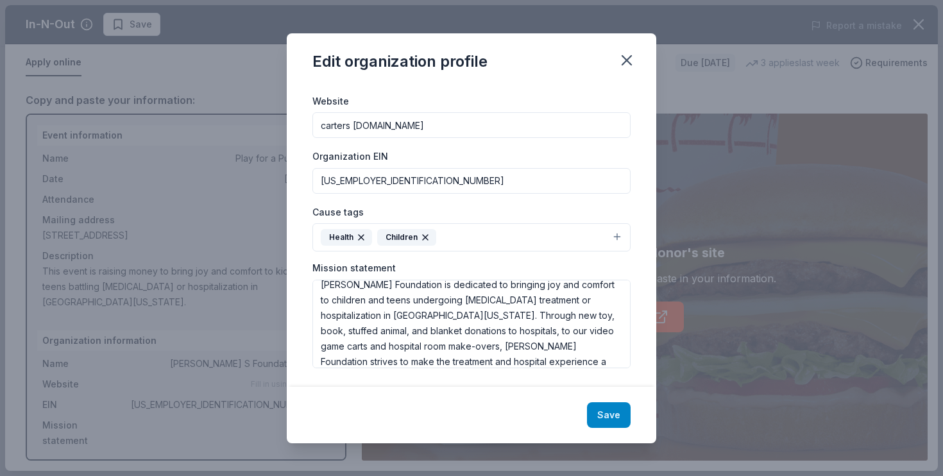
click at [603, 415] on button "Save" at bounding box center [609, 415] width 44 height 26
click at [609, 416] on div "Save" at bounding box center [471, 415] width 369 height 56
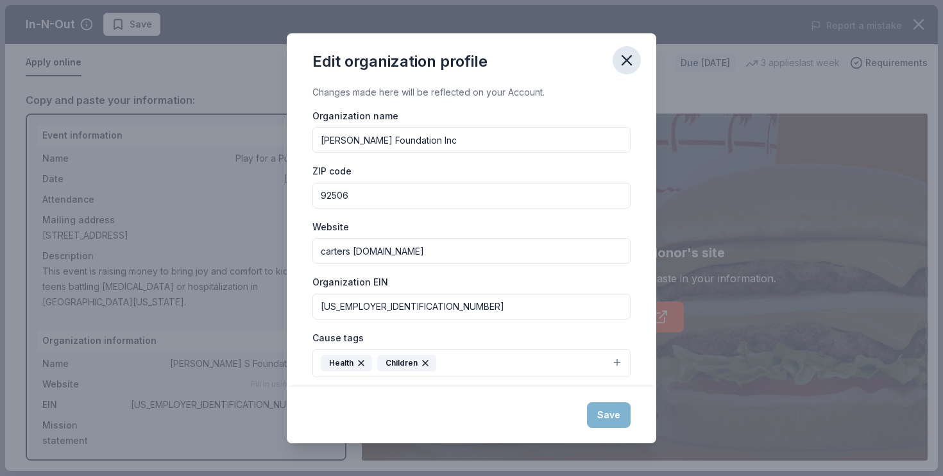
scroll to position [0, 0]
click at [630, 55] on icon "button" at bounding box center [626, 60] width 18 height 18
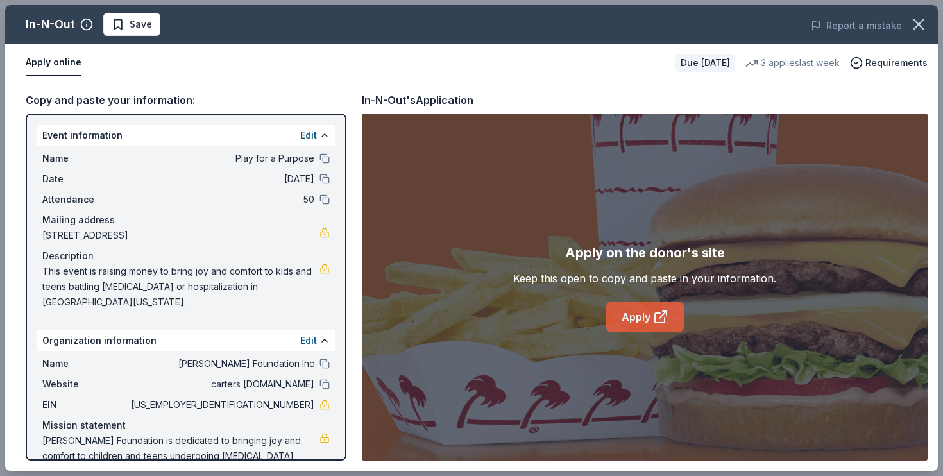
click at [623, 318] on link "Apply" at bounding box center [645, 316] width 78 height 31
click at [642, 311] on link "Apply" at bounding box center [645, 316] width 78 height 31
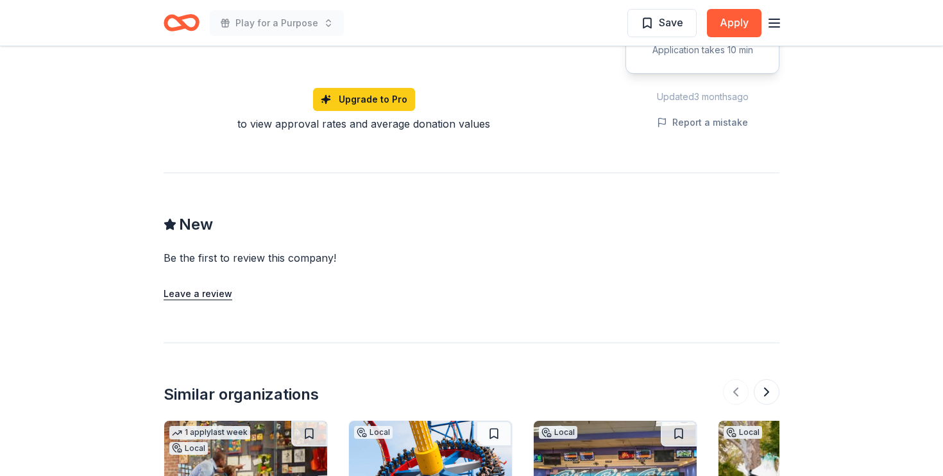
scroll to position [1140, 0]
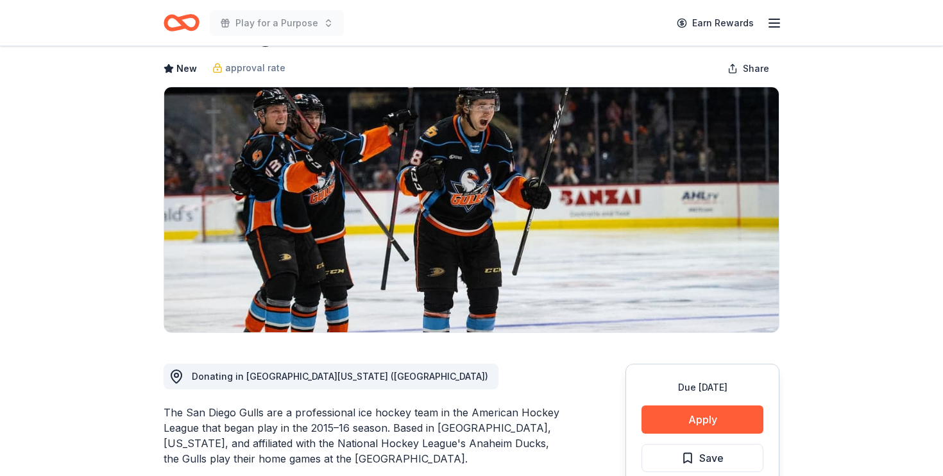
scroll to position [55, 0]
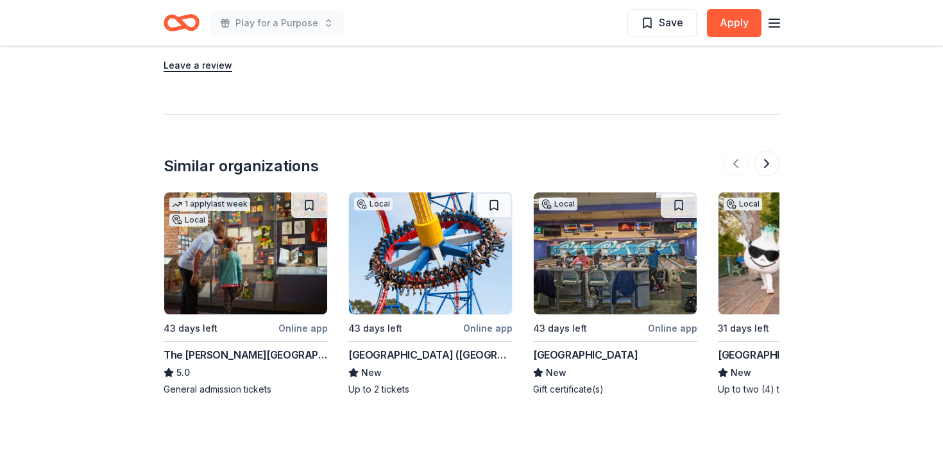
scroll to position [1232, 0]
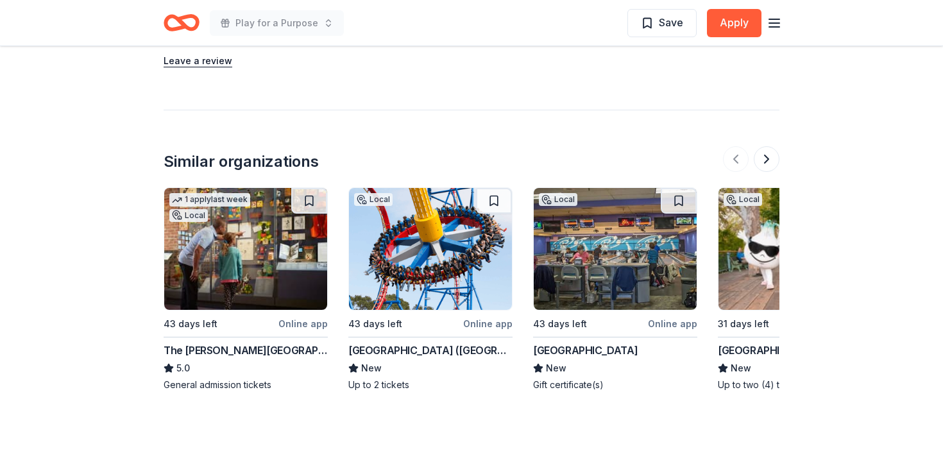
click at [248, 231] on img at bounding box center [245, 249] width 163 height 122
click at [476, 188] on button at bounding box center [494, 201] width 36 height 26
click at [453, 188] on img at bounding box center [430, 249] width 163 height 122
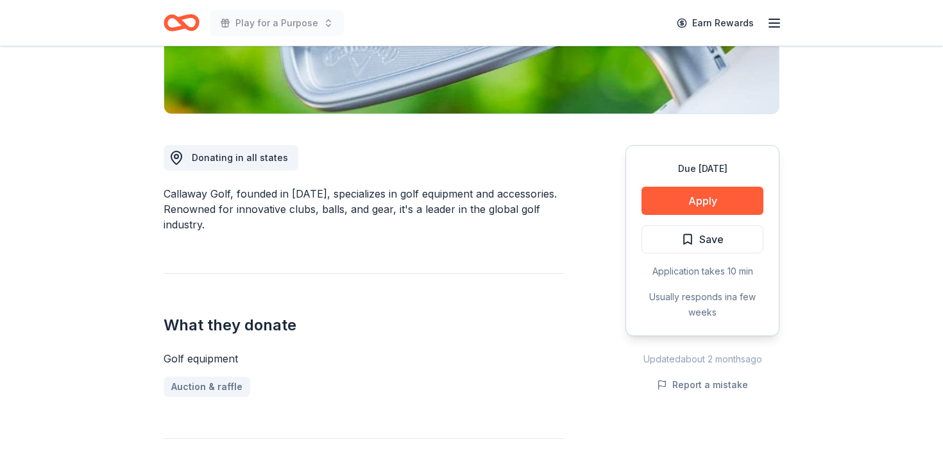
scroll to position [276, 0]
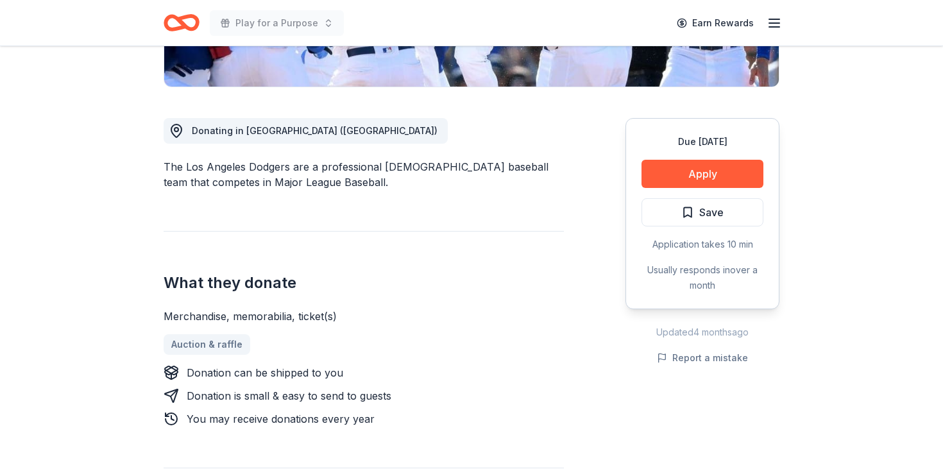
scroll to position [306, 0]
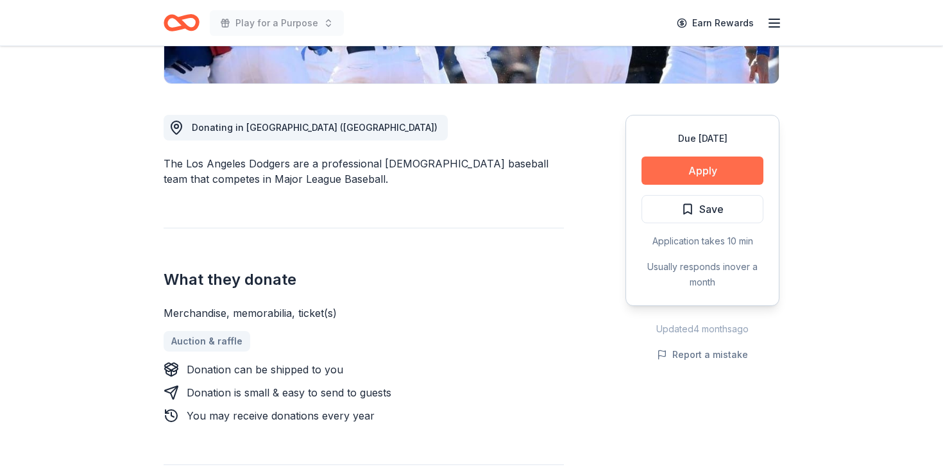
click at [716, 176] on button "Apply" at bounding box center [702, 170] width 122 height 28
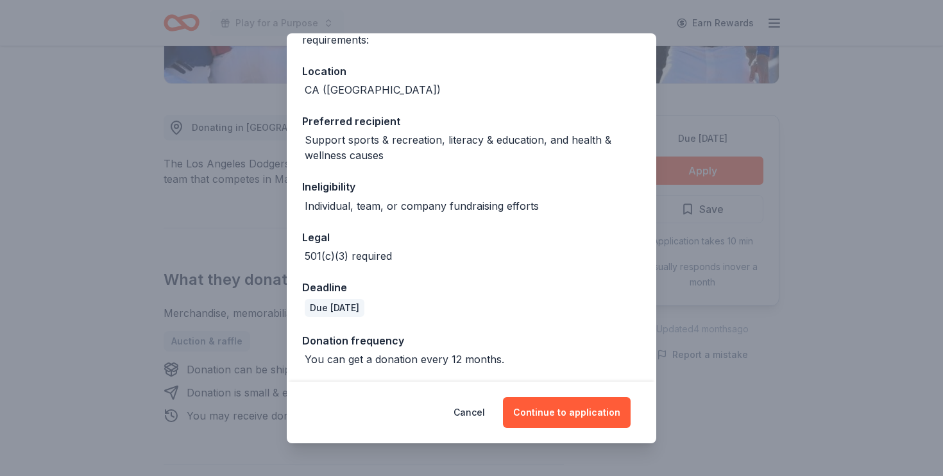
scroll to position [124, 0]
click at [578, 410] on button "Continue to application" at bounding box center [567, 412] width 128 height 31
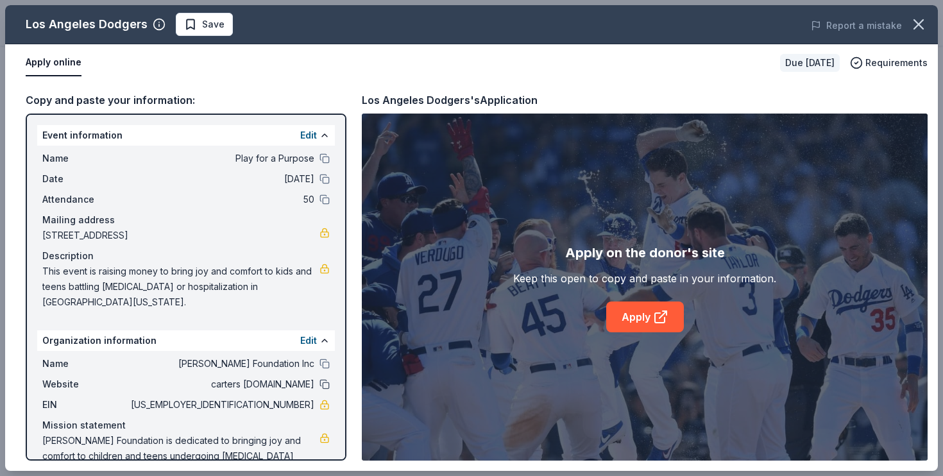
click at [323, 379] on button at bounding box center [324, 384] width 10 height 10
click at [314, 333] on button "Edit" at bounding box center [308, 340] width 17 height 15
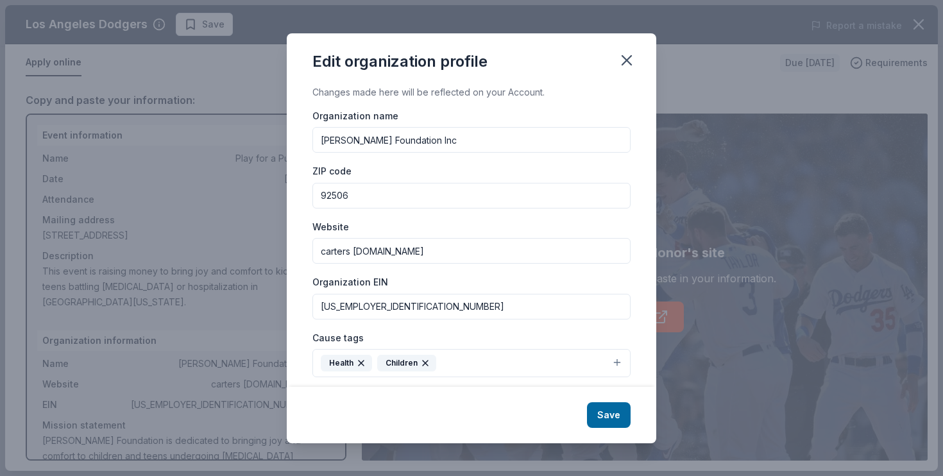
click at [353, 252] on input "carters foundation.org" at bounding box center [471, 251] width 318 height 26
click at [317, 252] on input "cartersfoundation.org" at bounding box center [471, 251] width 318 height 26
click at [340, 249] on input "http://cartersfoundation.org" at bounding box center [471, 251] width 318 height 26
type input "https://cartersfoundation.org"
click at [621, 423] on button "Save" at bounding box center [609, 415] width 44 height 26
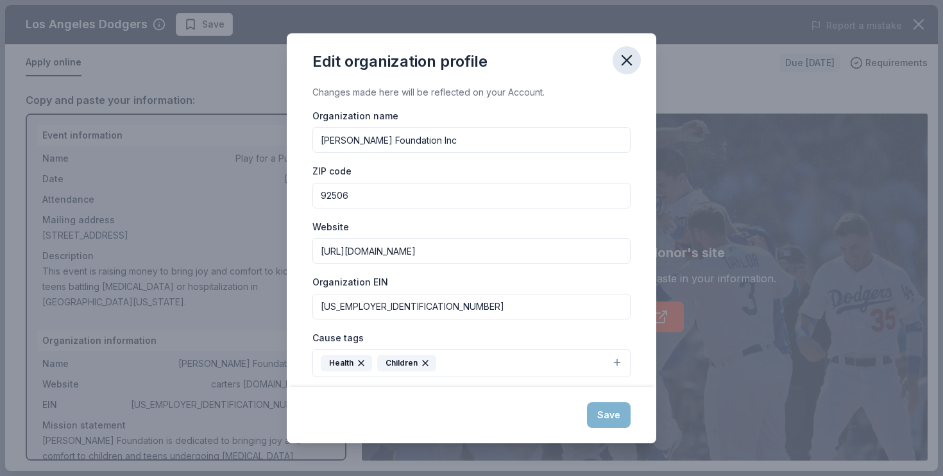
click at [622, 67] on icon "button" at bounding box center [626, 60] width 18 height 18
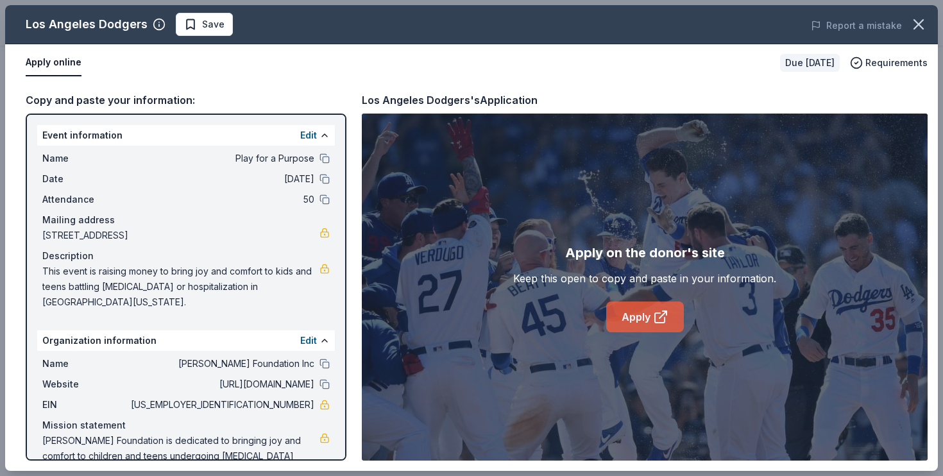
click at [647, 306] on link "Apply" at bounding box center [645, 316] width 78 height 31
